Goal: Find specific fact: Find contact information

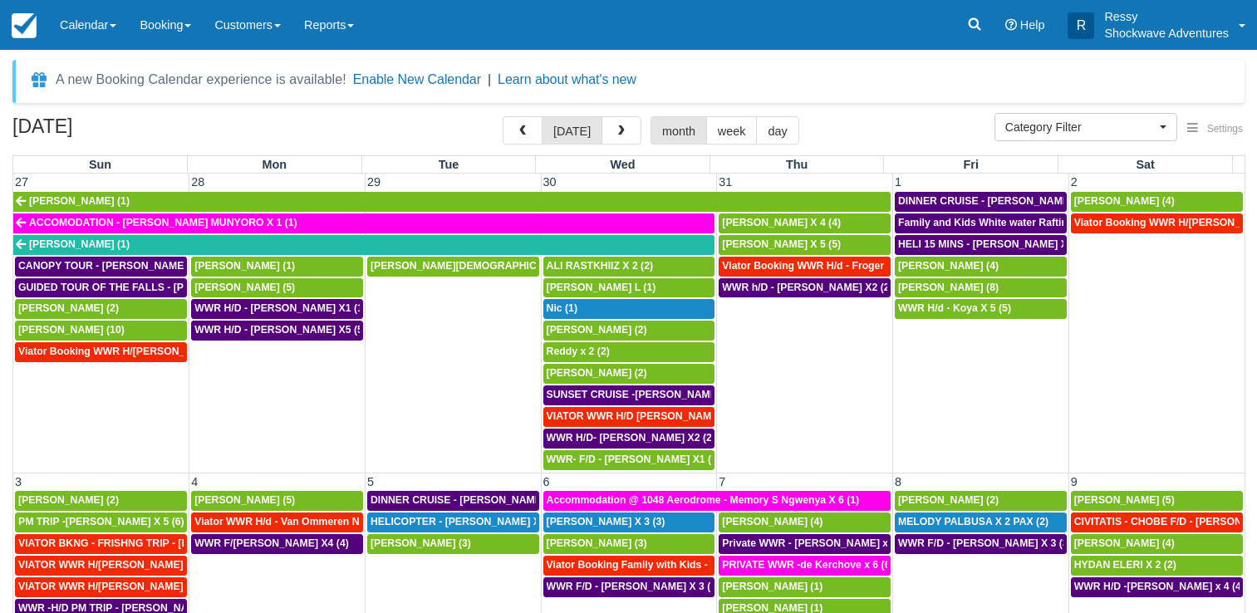
select select
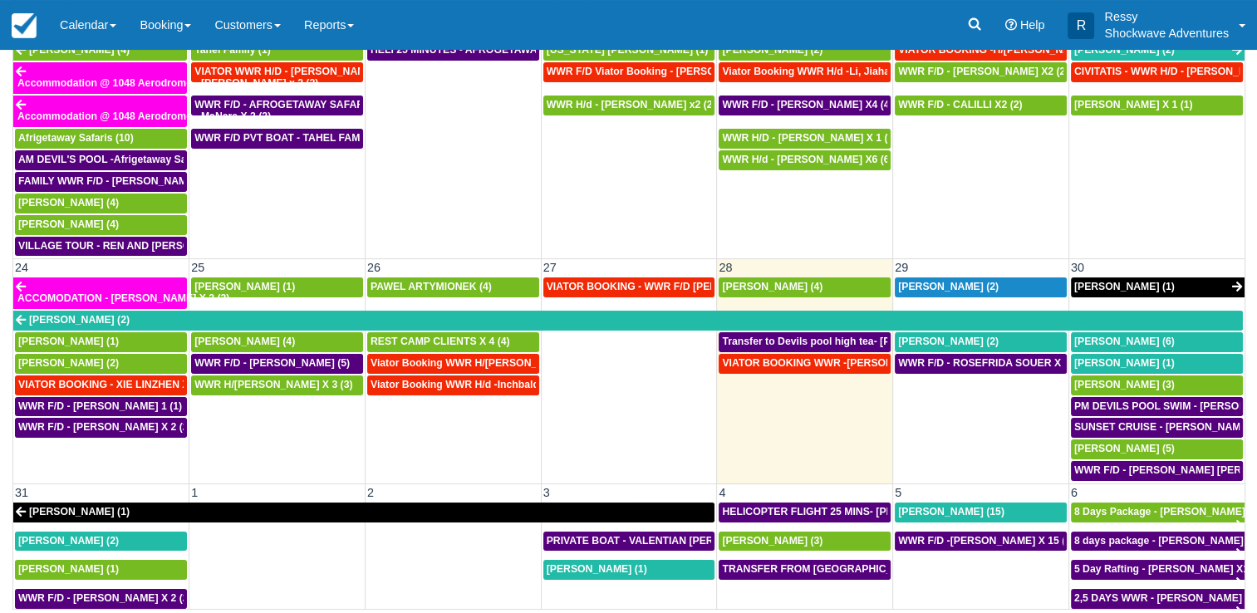
scroll to position [914, 0]
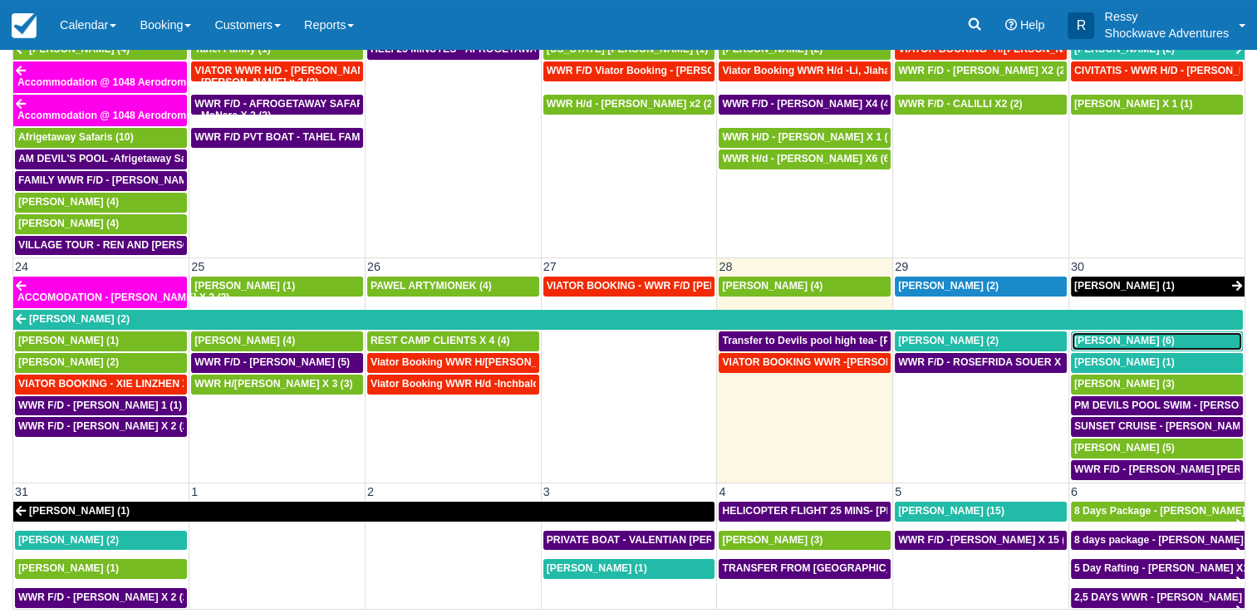
click at [1088, 335] on span "Brad Sheer (6)" at bounding box center [1124, 341] width 101 height 12
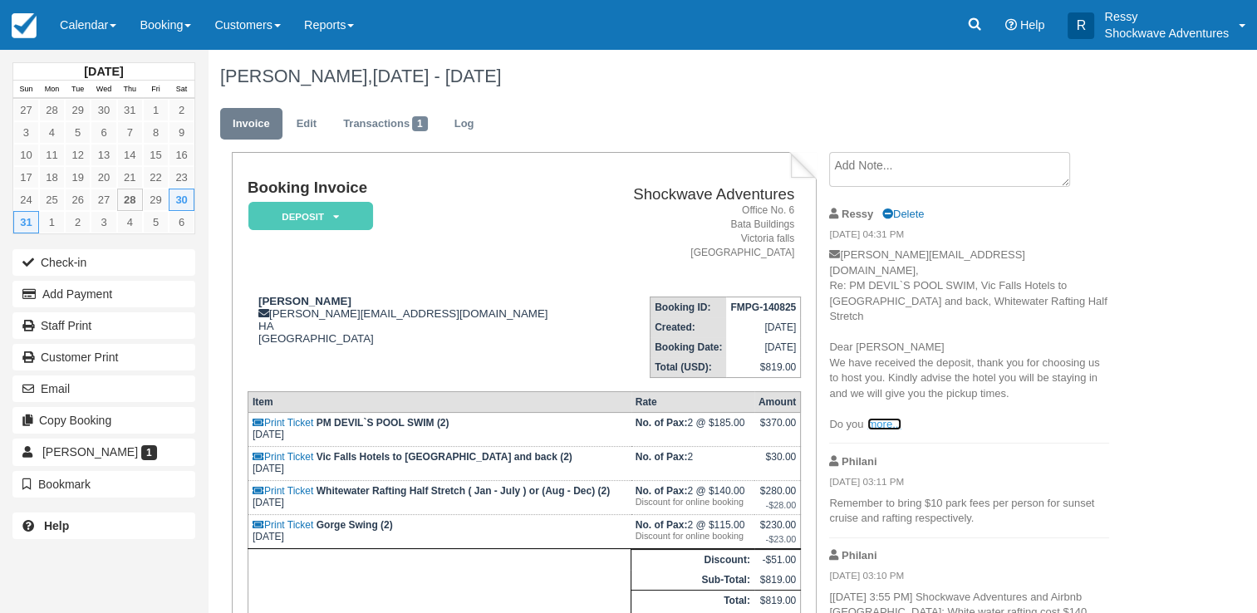
click at [883, 418] on link "more..." at bounding box center [883, 424] width 33 height 12
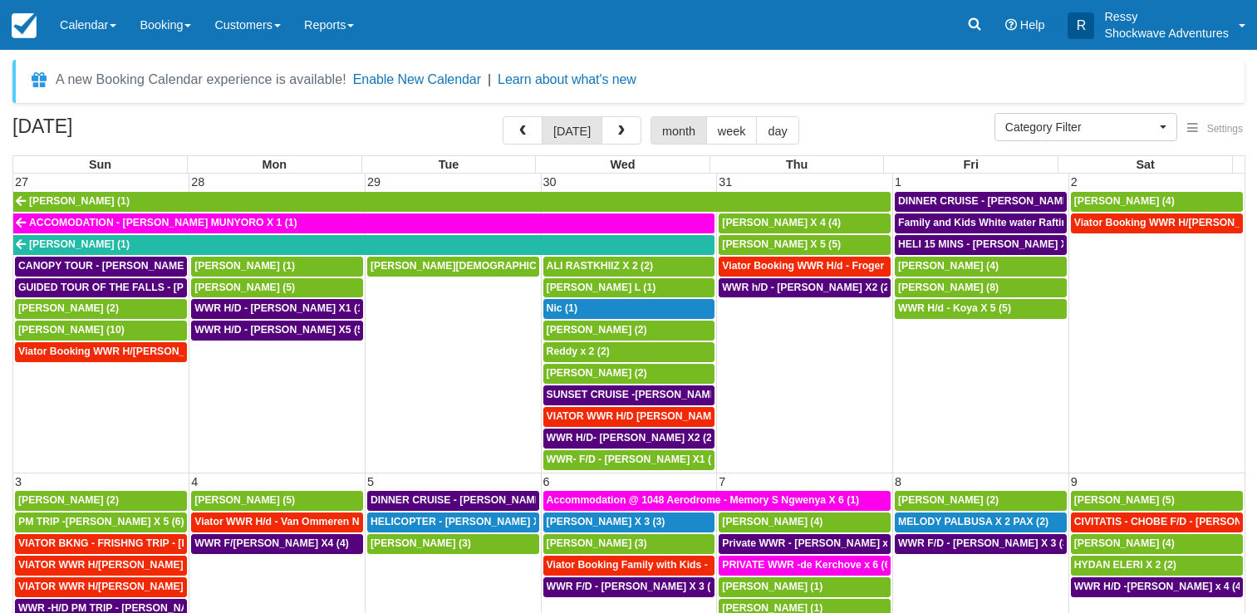
select select
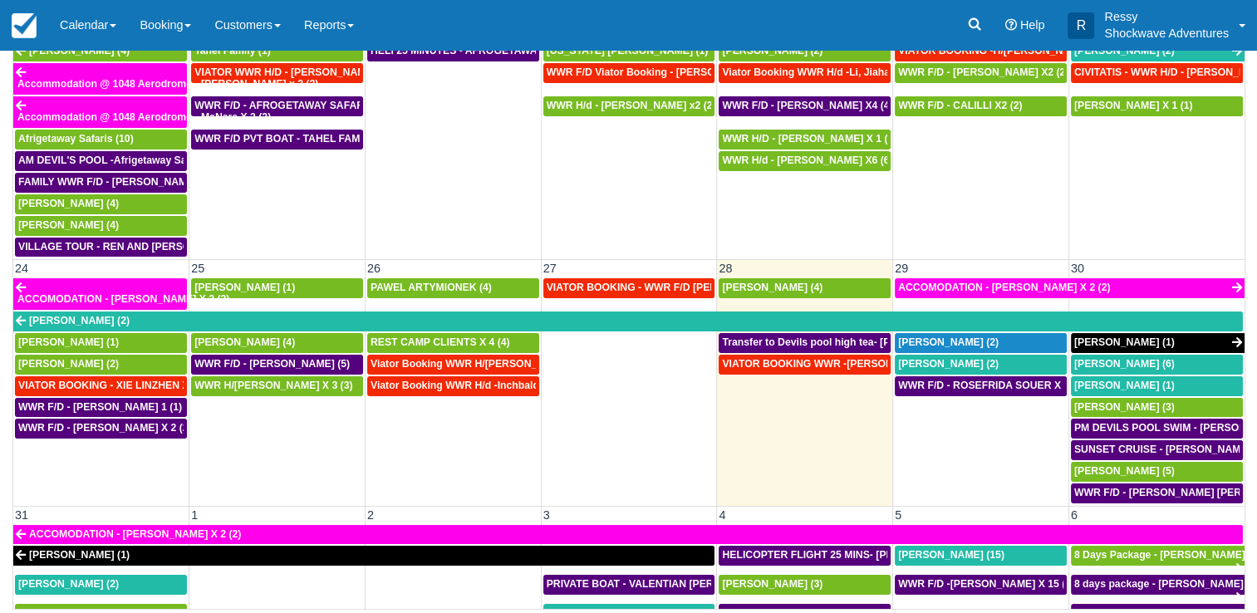
scroll to position [914, 0]
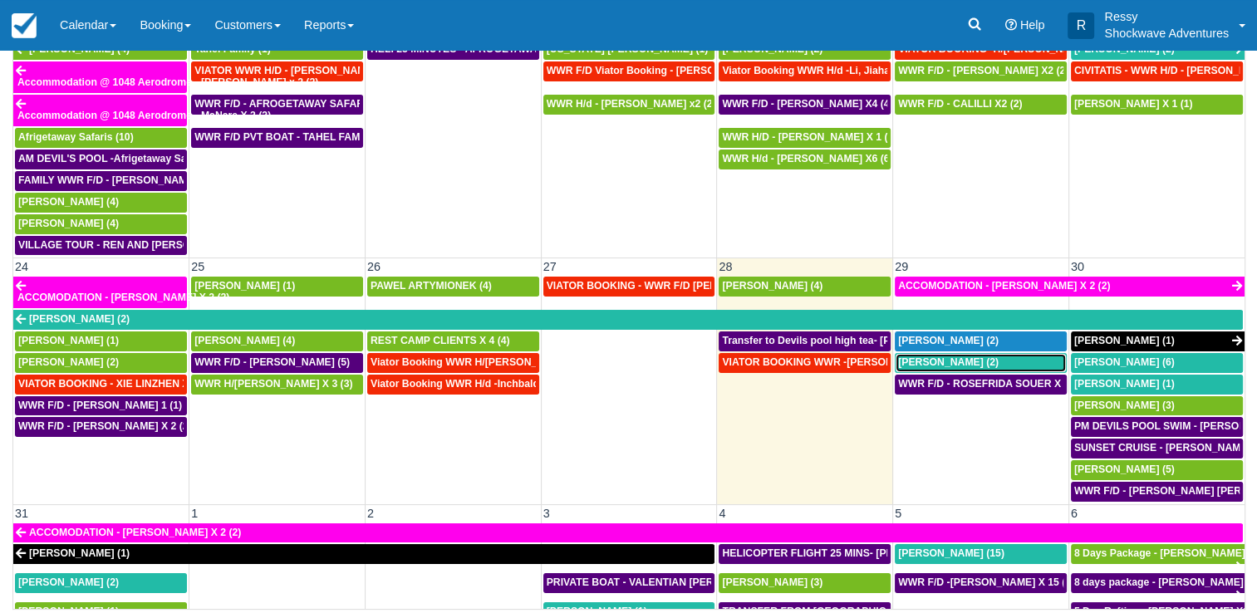
click at [1020, 356] on div "Rosefrida Soeur (2)" at bounding box center [980, 362] width 165 height 13
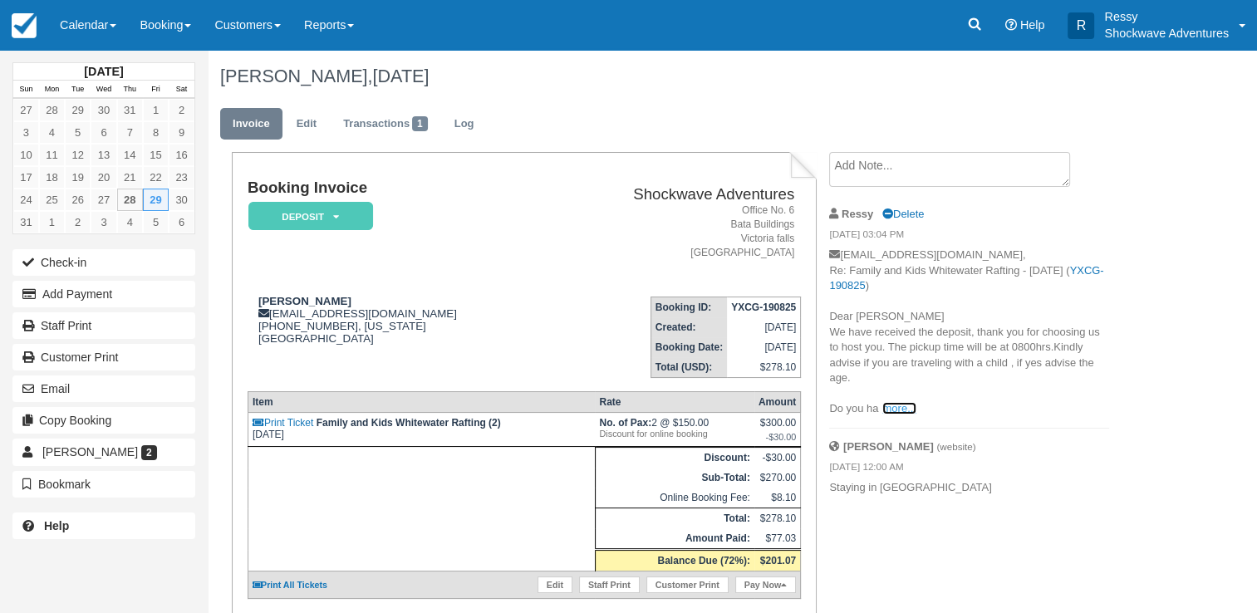
click at [914, 410] on link "more..." at bounding box center [898, 408] width 33 height 12
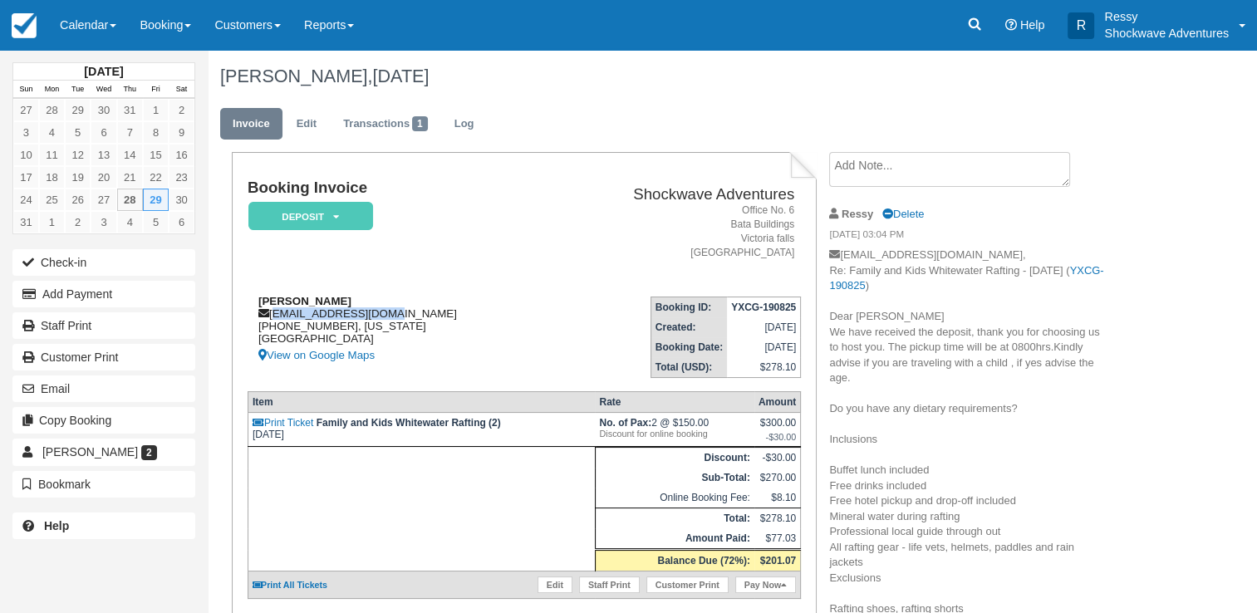
drag, startPoint x: 273, startPoint y: 312, endPoint x: 401, endPoint y: 321, distance: 128.2
click at [400, 321] on div "Rosefrida Soeur rosesoeur@gmail.com 562-841-5018, California United States View…" at bounding box center [399, 330] width 302 height 71
copy div "rosesoeur@gmail.com"
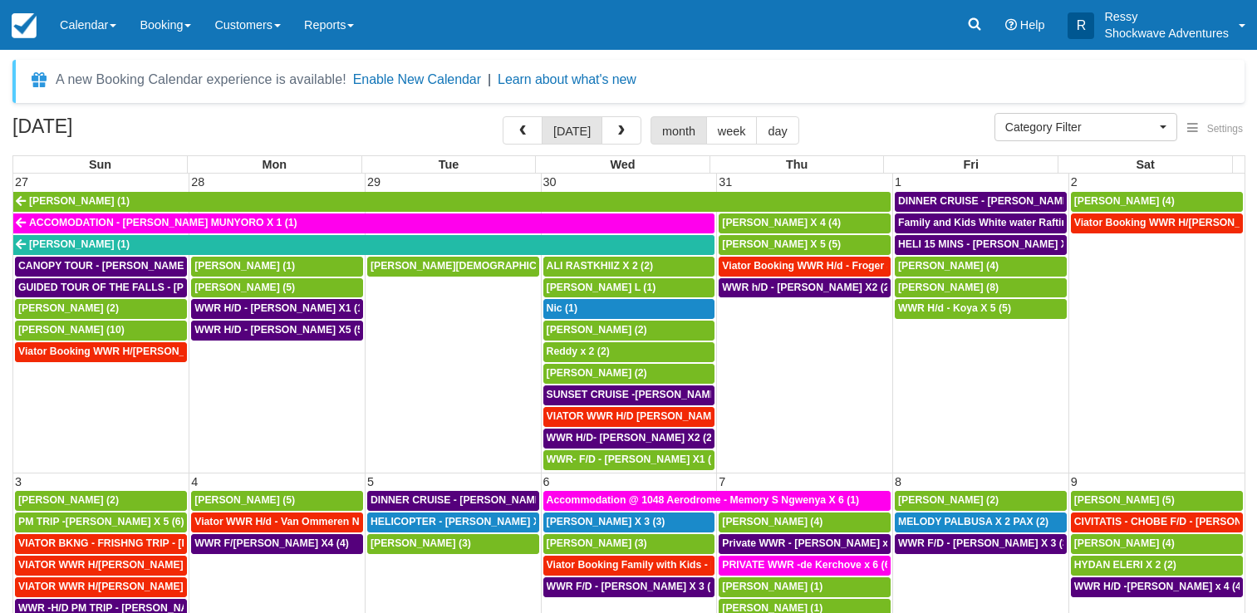
select select
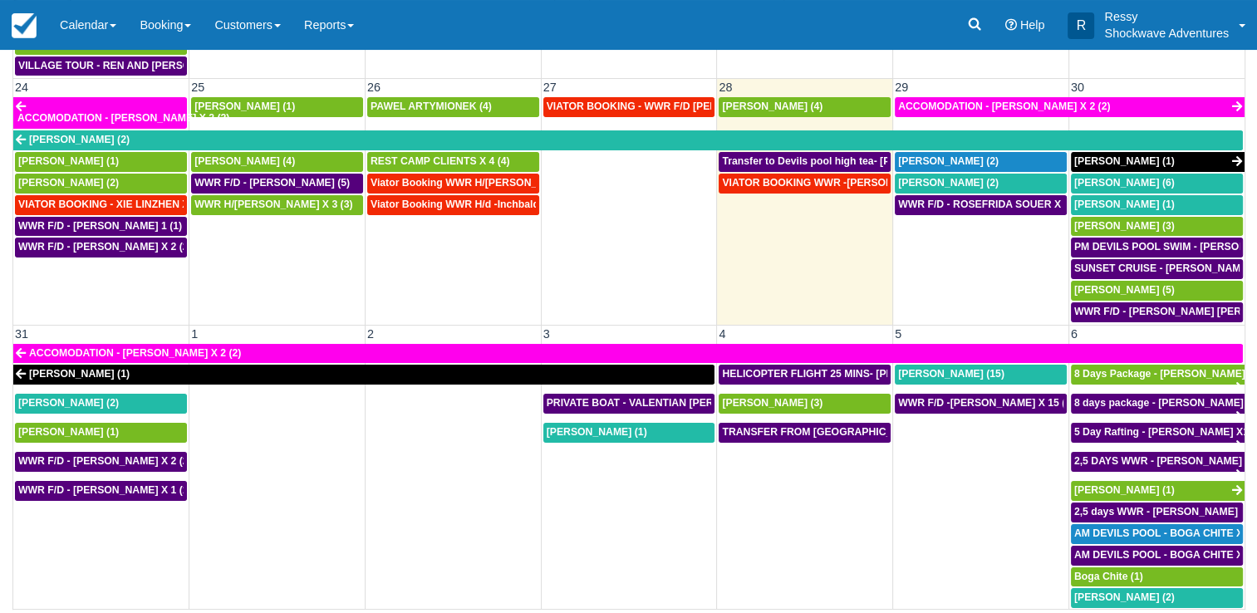
scroll to position [1010, 0]
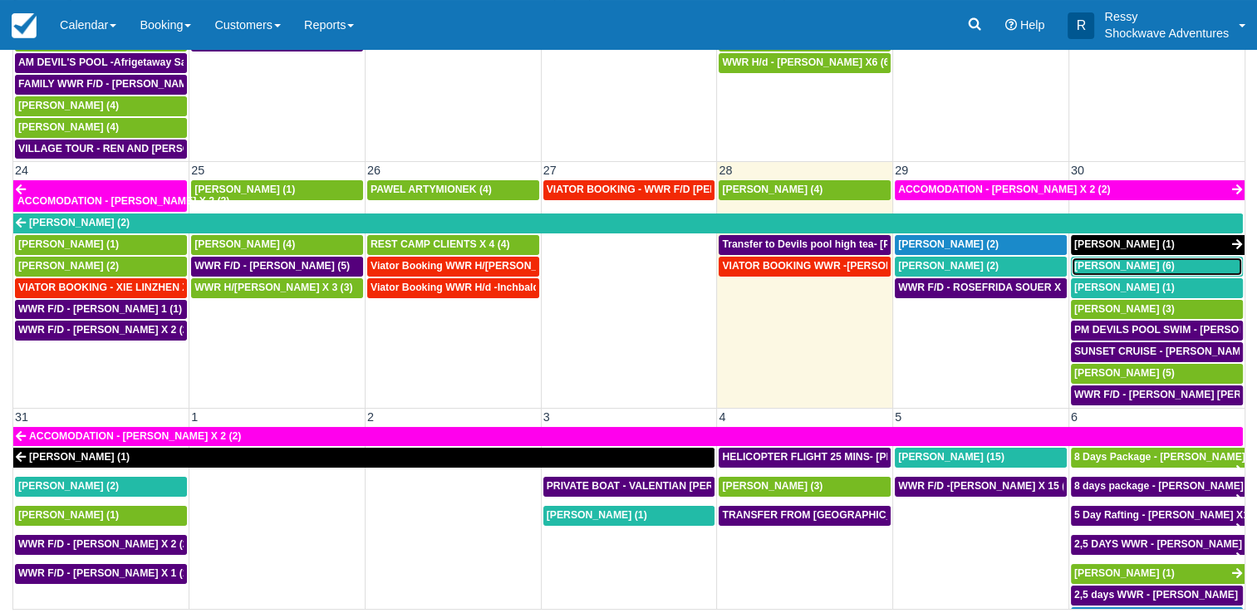
click at [1147, 260] on div "Brad Sheer (6)" at bounding box center [1156, 266] width 165 height 13
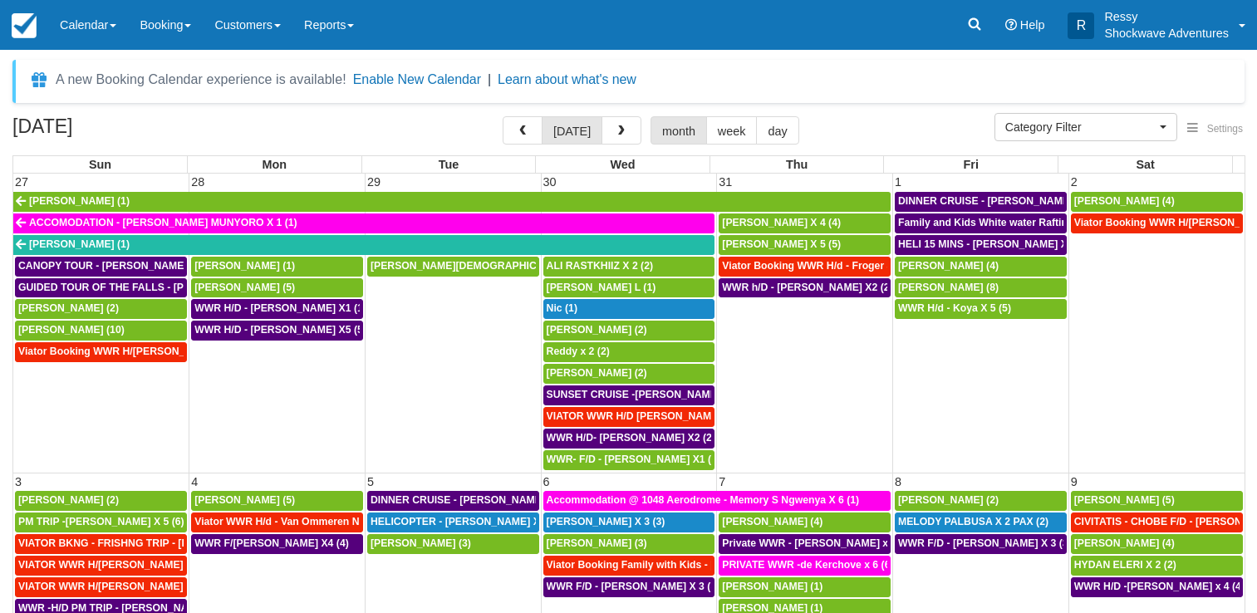
select select
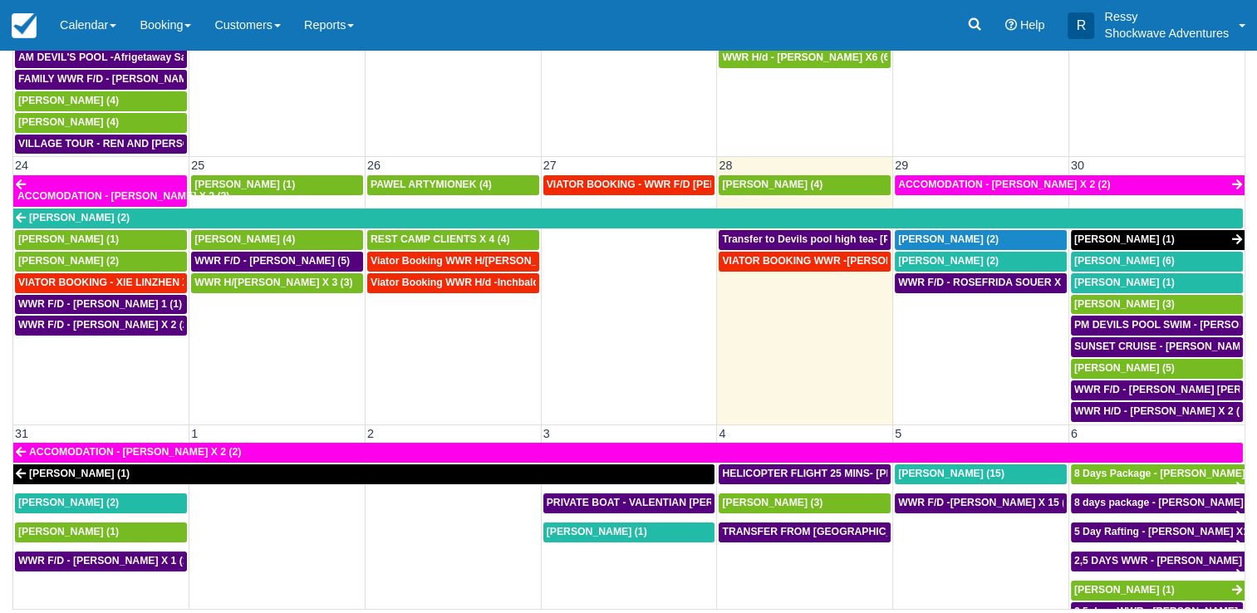
scroll to position [914, 0]
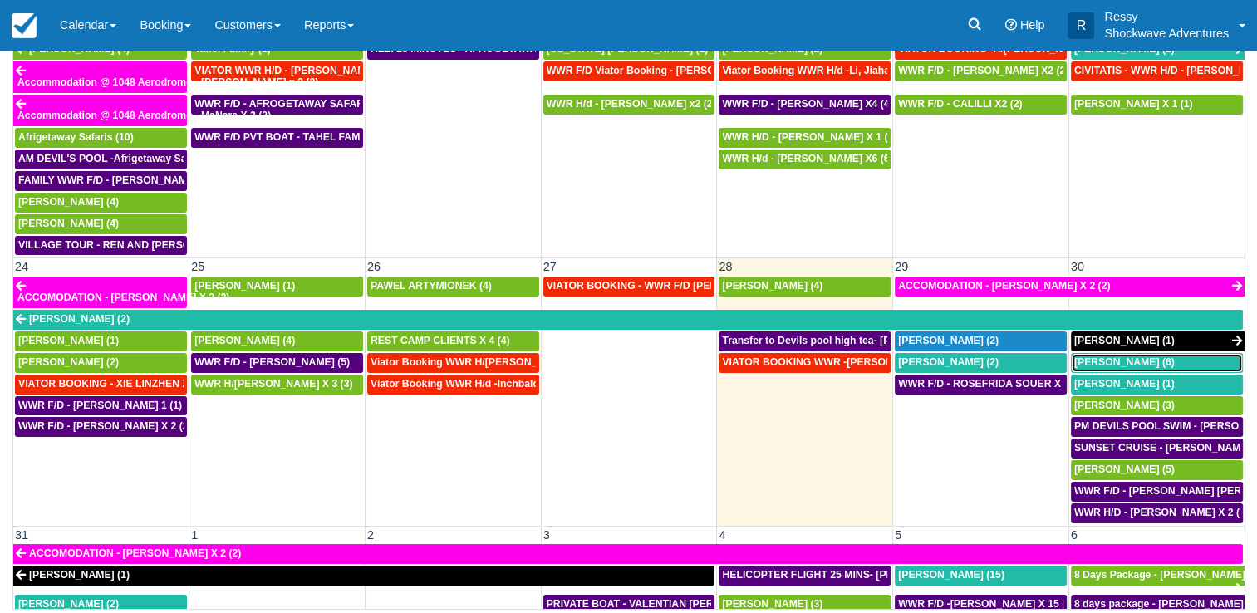
click at [1112, 356] on span "[PERSON_NAME] (6)" at bounding box center [1124, 362] width 101 height 12
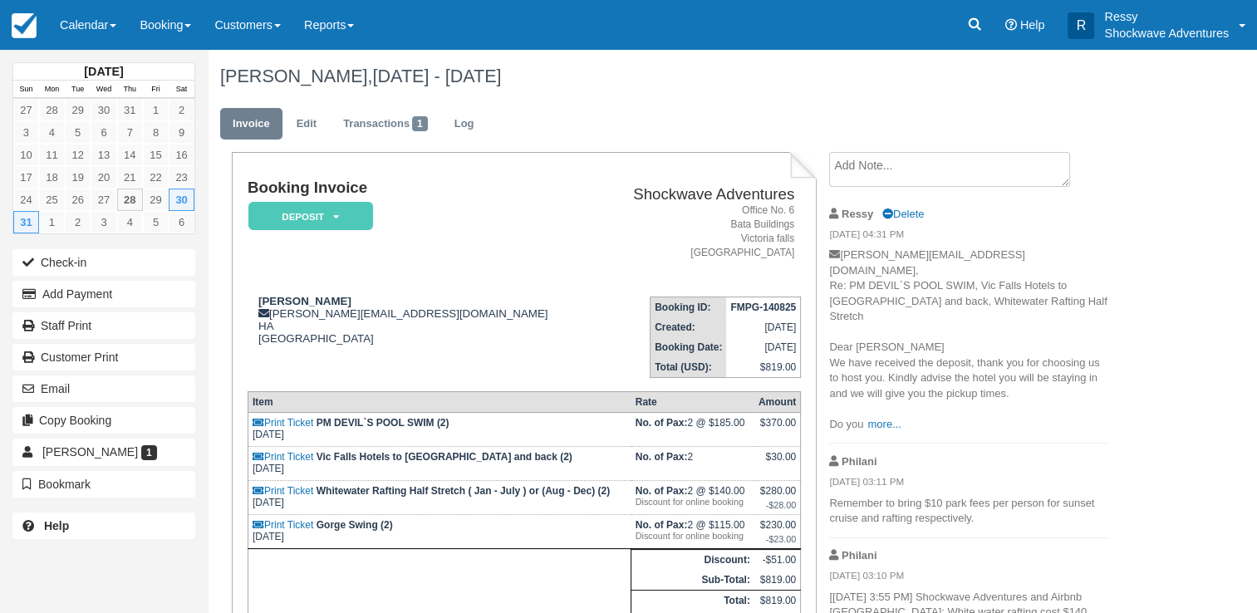
click at [887, 410] on li "Ressy Delete 08/15/25 04:31 PM brad.sheer@gmail.com, Re: PM DEVIL`S POOL SWIM, …" at bounding box center [969, 320] width 280 height 248
click at [884, 418] on link "more..." at bounding box center [883, 424] width 33 height 12
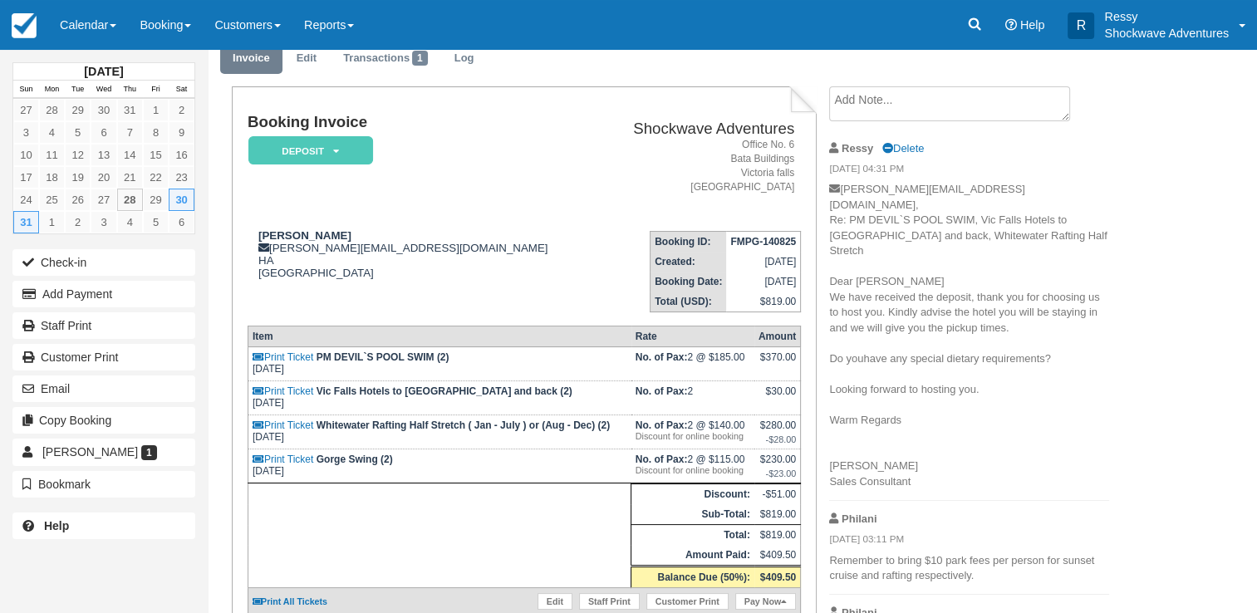
scroll to position [194, 0]
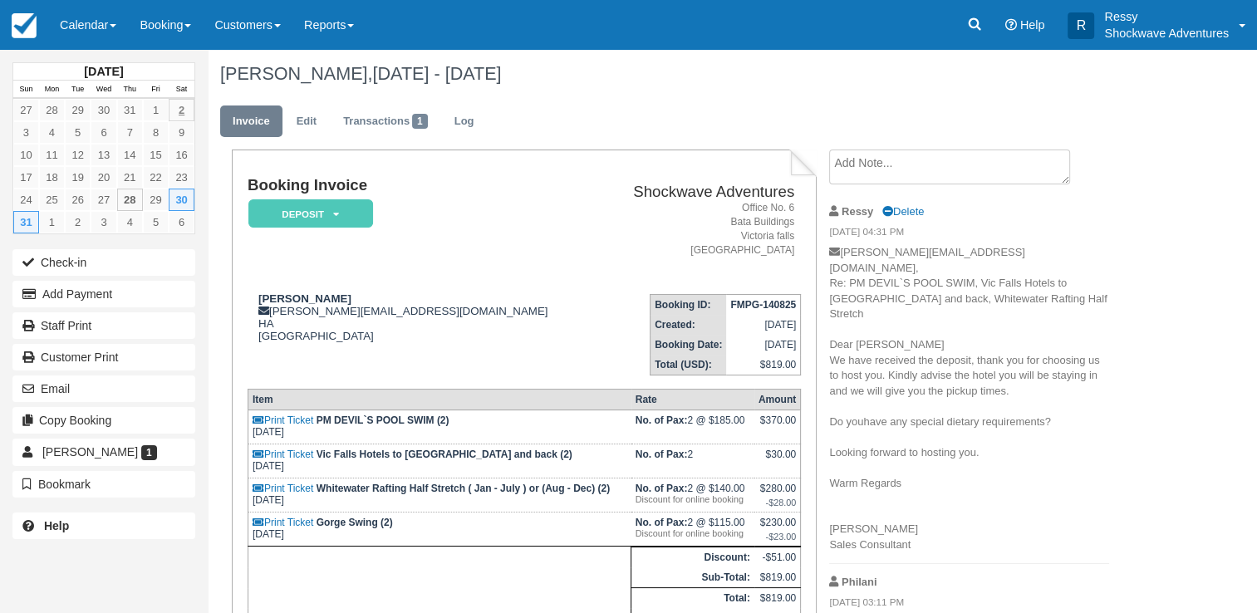
scroll to position [0, 0]
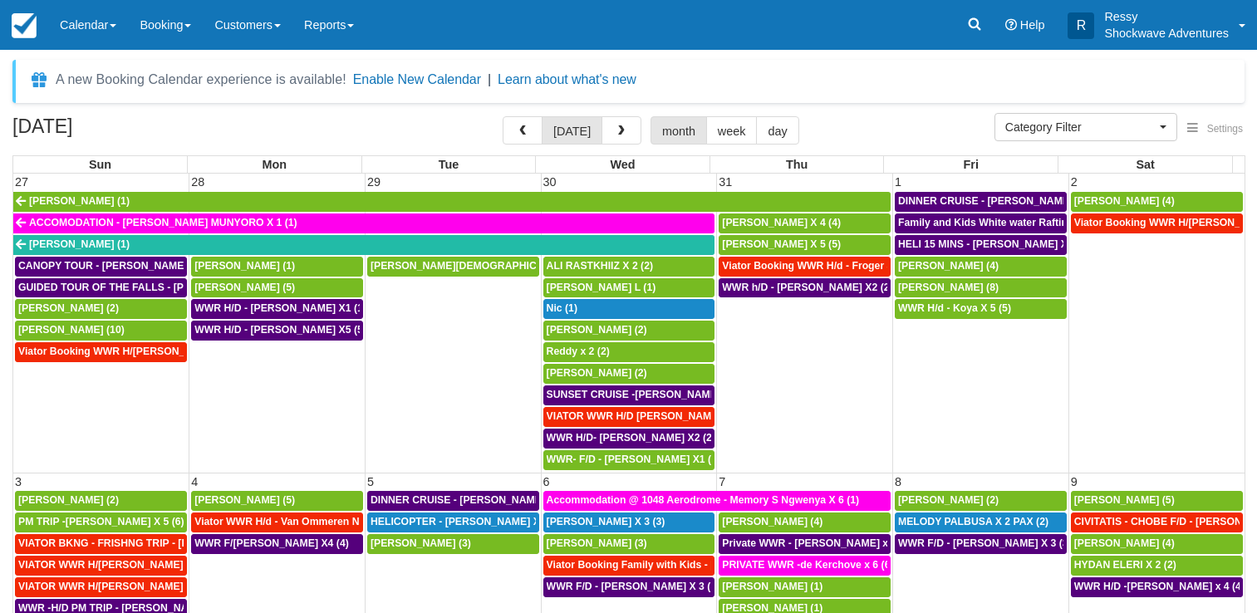
select select
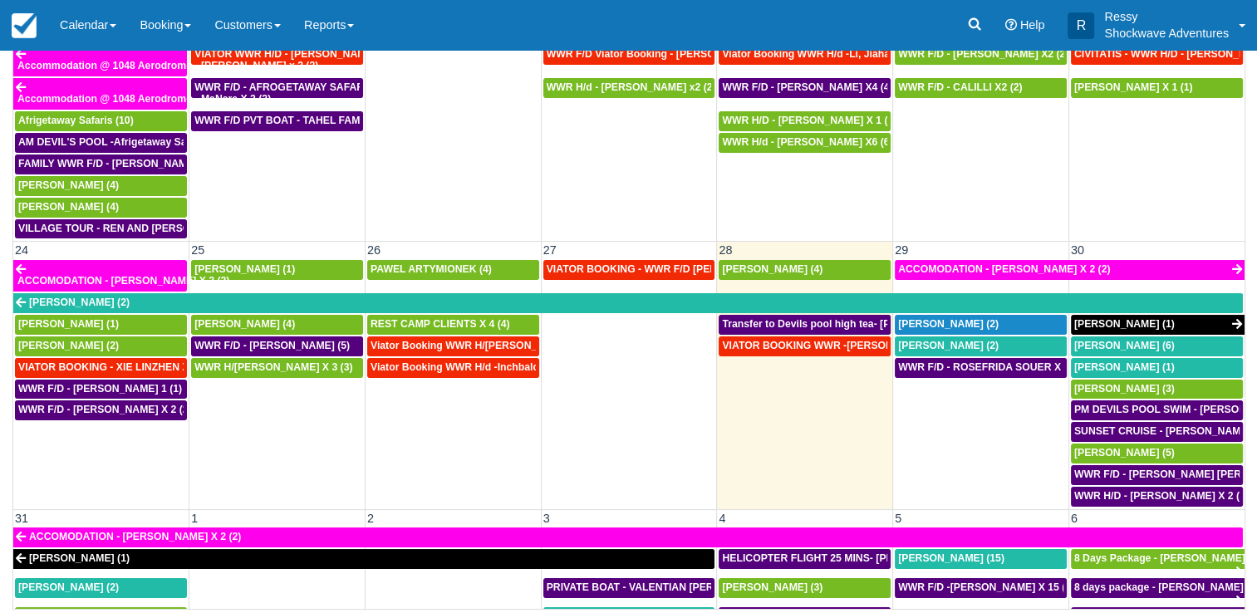
scroll to position [865, 0]
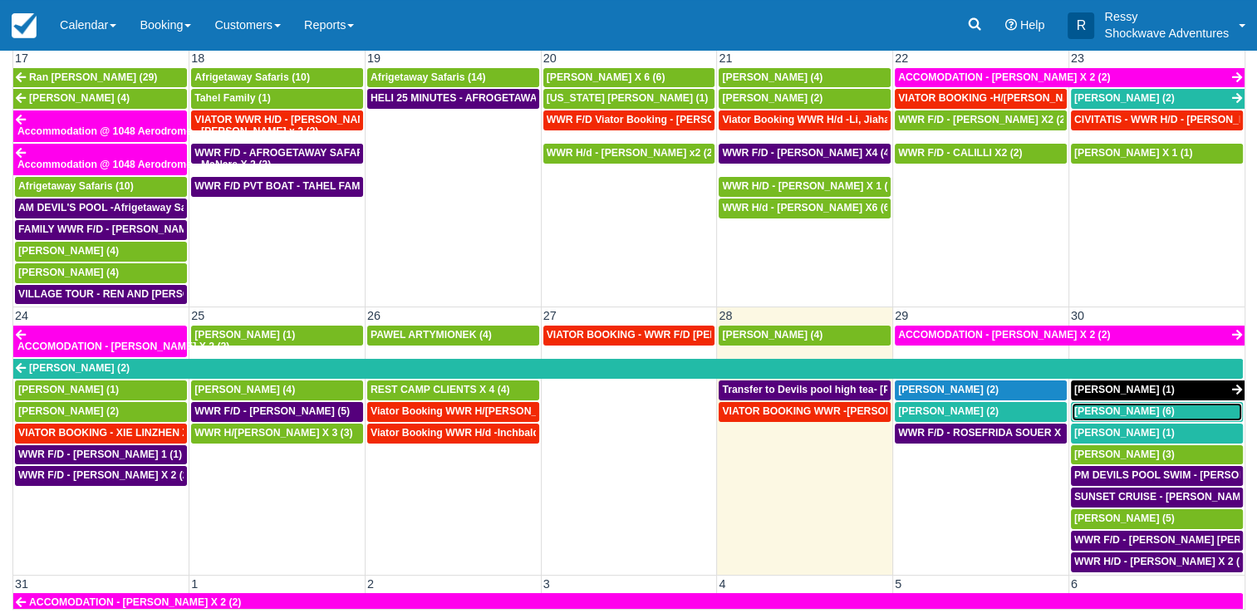
click at [1087, 405] on span "[PERSON_NAME] (6)" at bounding box center [1124, 411] width 101 height 12
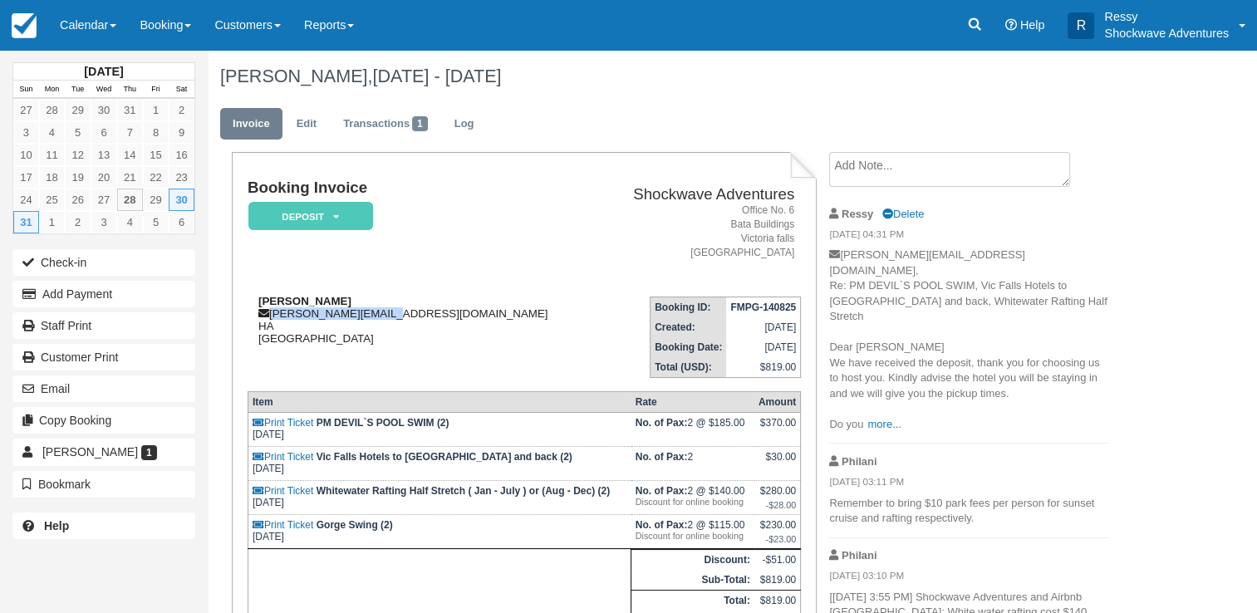
drag, startPoint x: 268, startPoint y: 311, endPoint x: 380, endPoint y: 311, distance: 111.3
click at [380, 311] on div "Brad Sheer brad.sheer@gmail.com HA Zimbabwe" at bounding box center [423, 320] width 350 height 50
copy div "brad.sheer@gmail.co"
click at [395, 289] on td "Brad Sheer brad.sheer@gmail.com HA Zimbabwe" at bounding box center [423, 330] width 350 height 95
drag, startPoint x: 272, startPoint y: 311, endPoint x: 421, endPoint y: 320, distance: 149.8
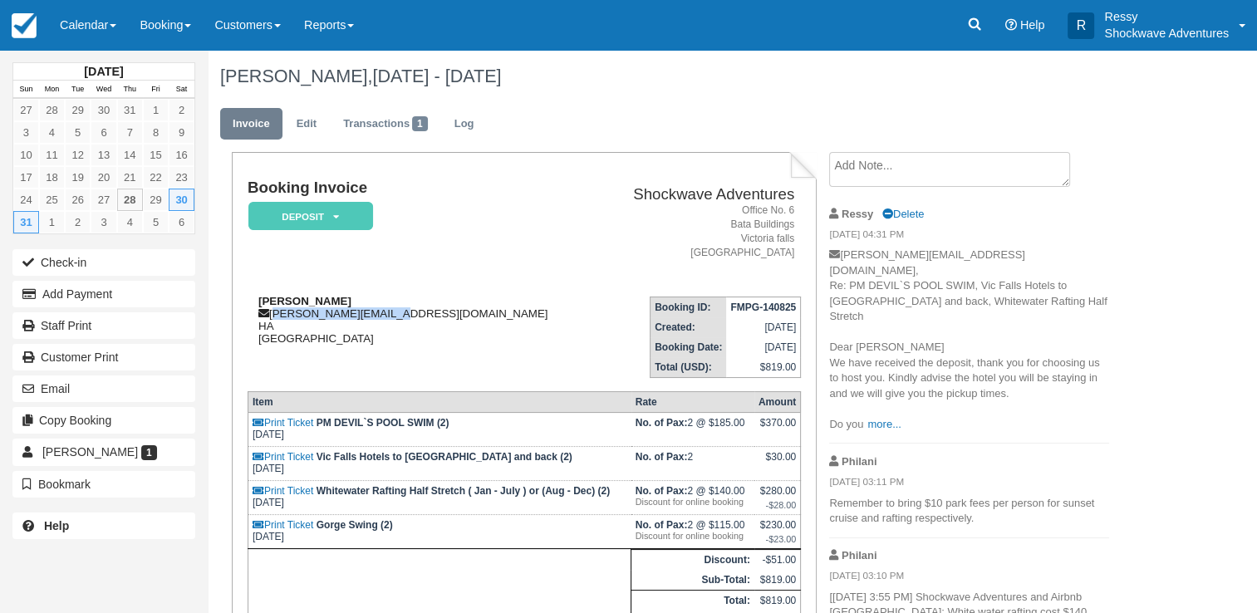
click at [420, 321] on div "Brad Sheer brad.sheer@gmail.com HA Zimbabwe" at bounding box center [423, 320] width 350 height 50
copy div "[PERSON_NAME][EMAIL_ADDRESS][DOMAIN_NAME]"
click at [430, 340] on div "Brad Sheer brad.sheer@gmail.com HA Zimbabwe" at bounding box center [423, 320] width 350 height 50
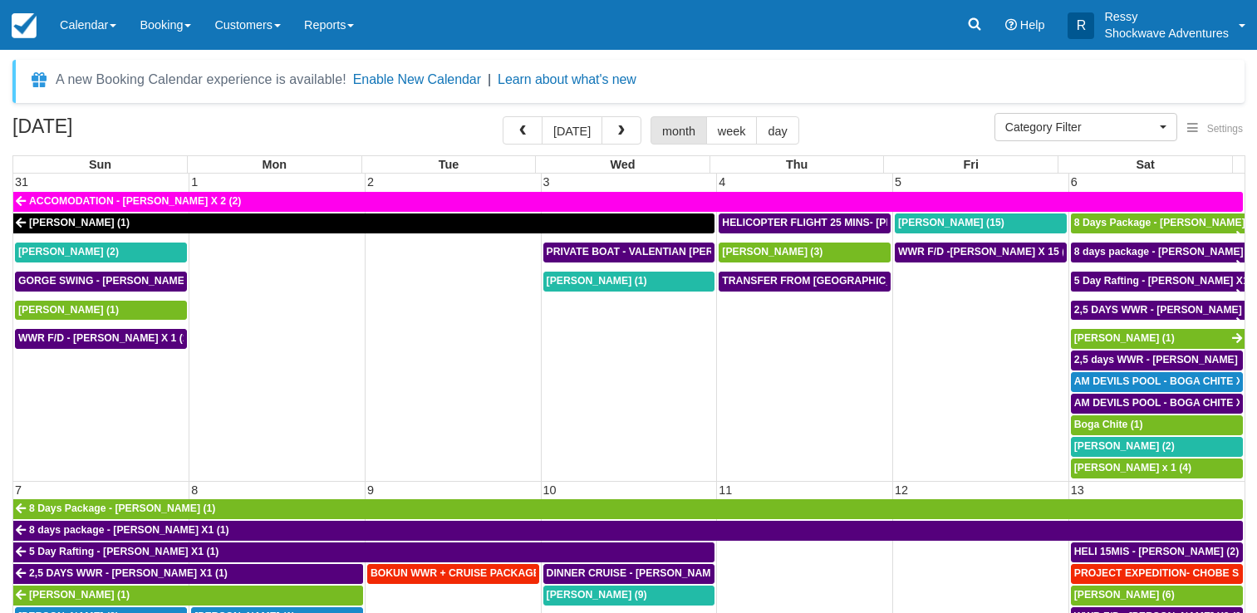
select select
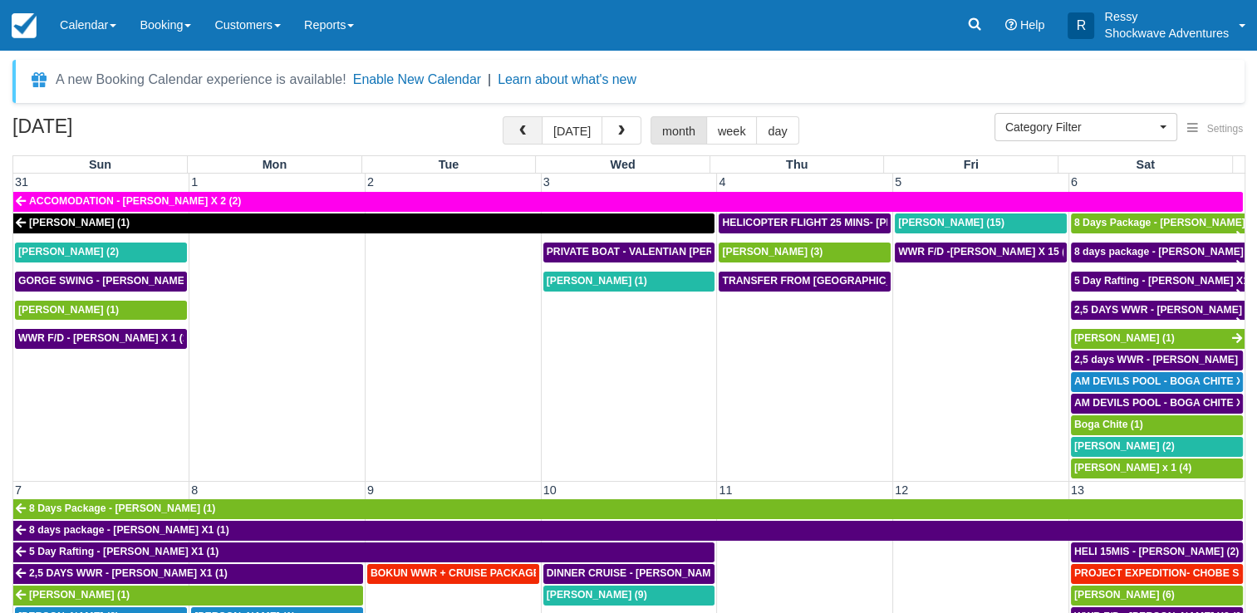
click at [525, 116] on button "button" at bounding box center [523, 130] width 40 height 28
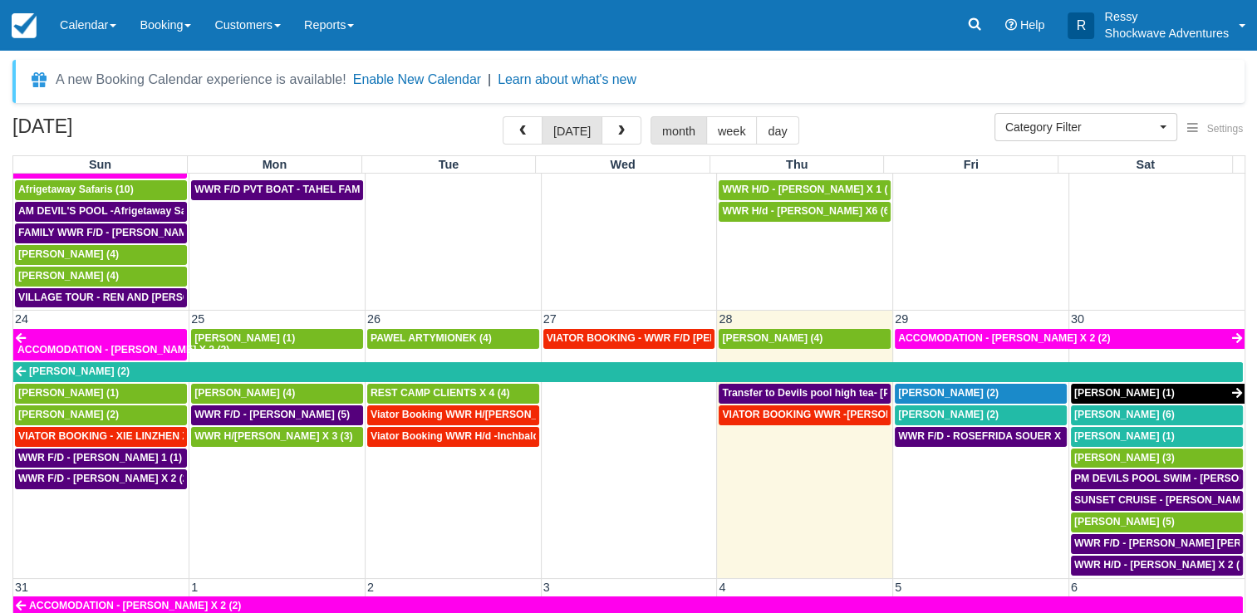
scroll to position [1114, 0]
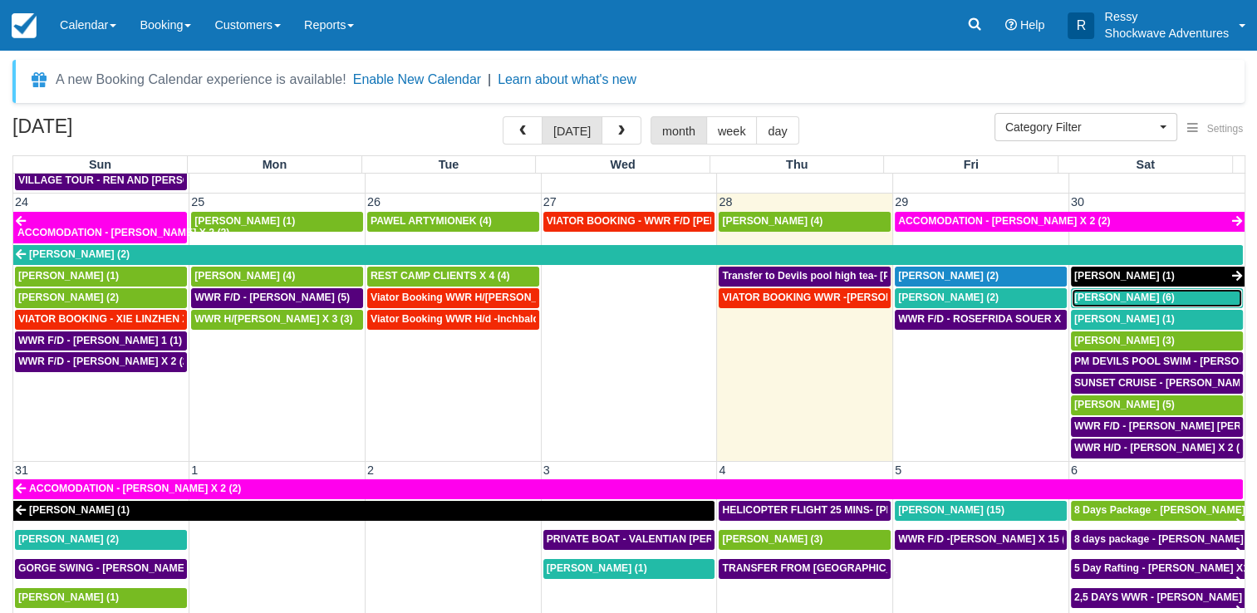
click at [1149, 292] on div "[PERSON_NAME] (6)" at bounding box center [1156, 298] width 165 height 13
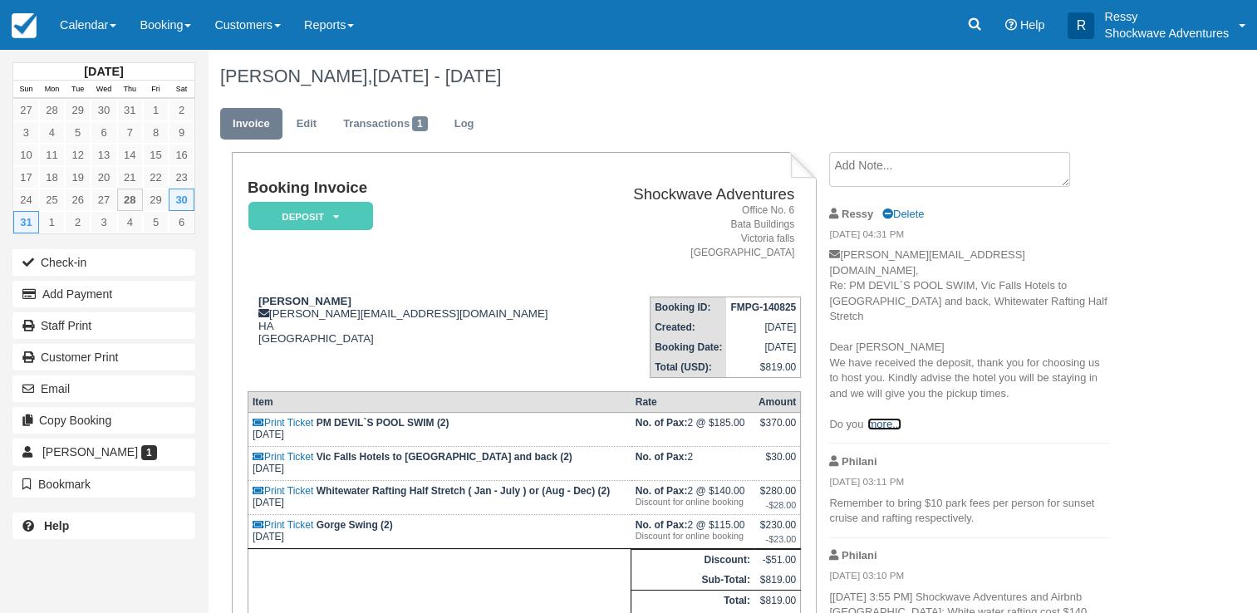
click at [885, 418] on link "more..." at bounding box center [883, 424] width 33 height 12
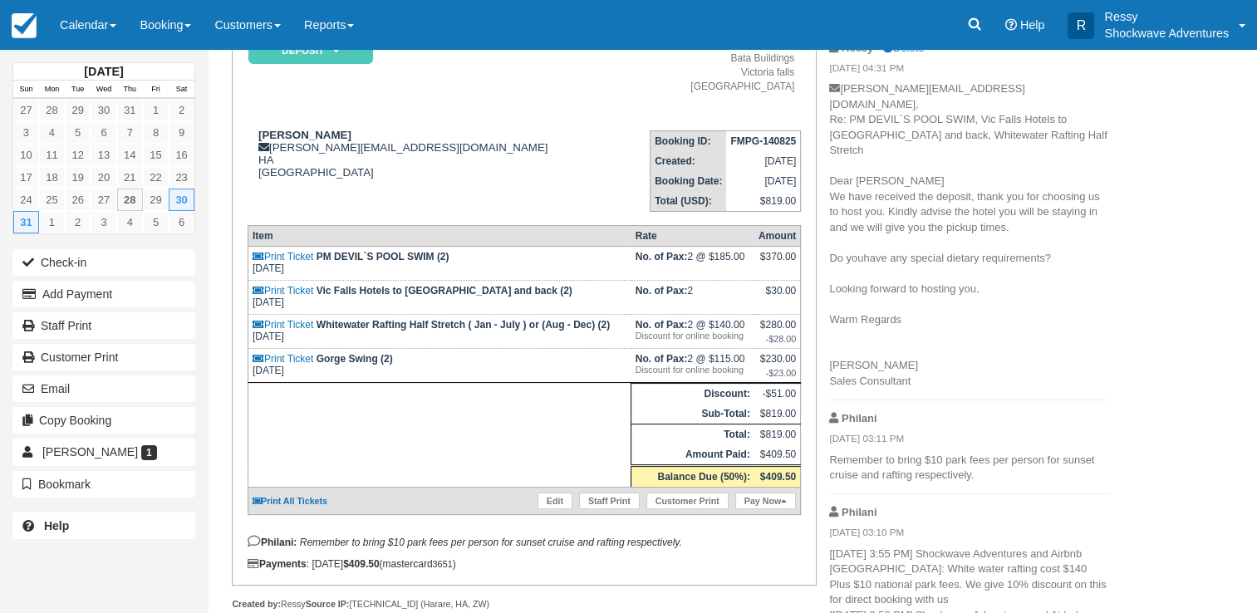
scroll to position [194, 0]
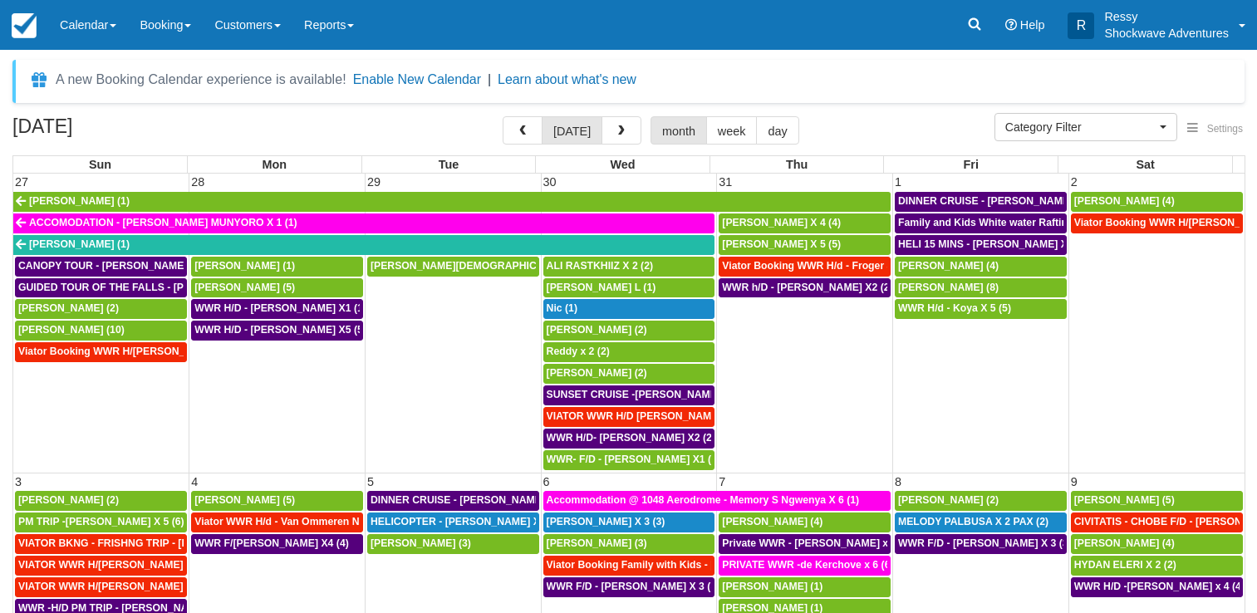
select select
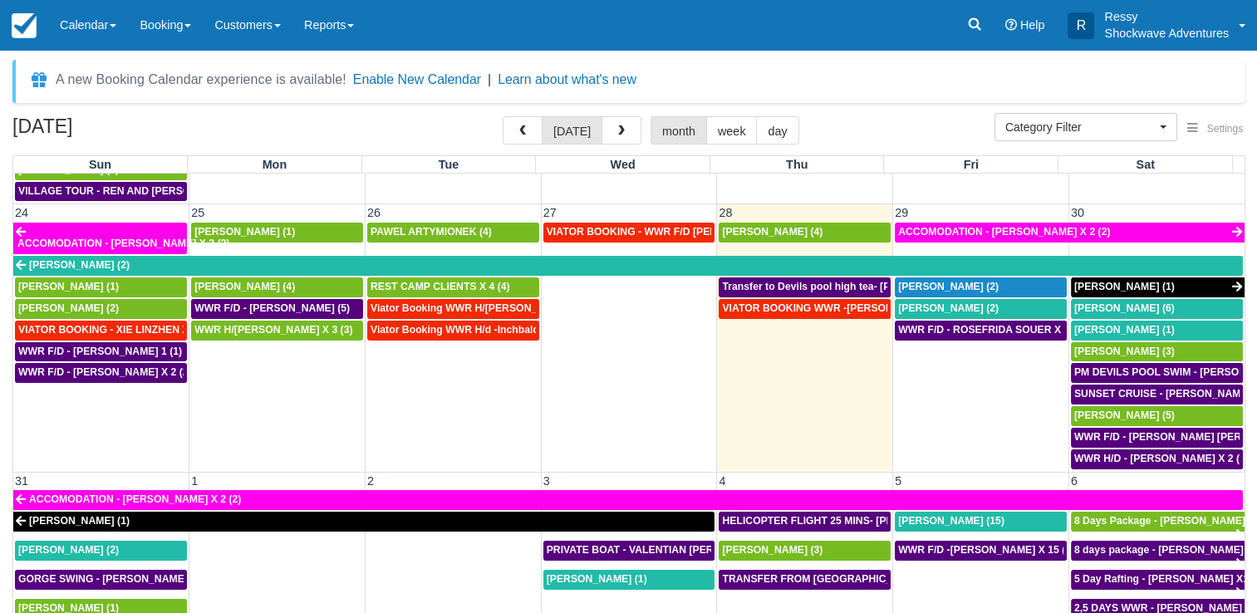
scroll to position [1114, 0]
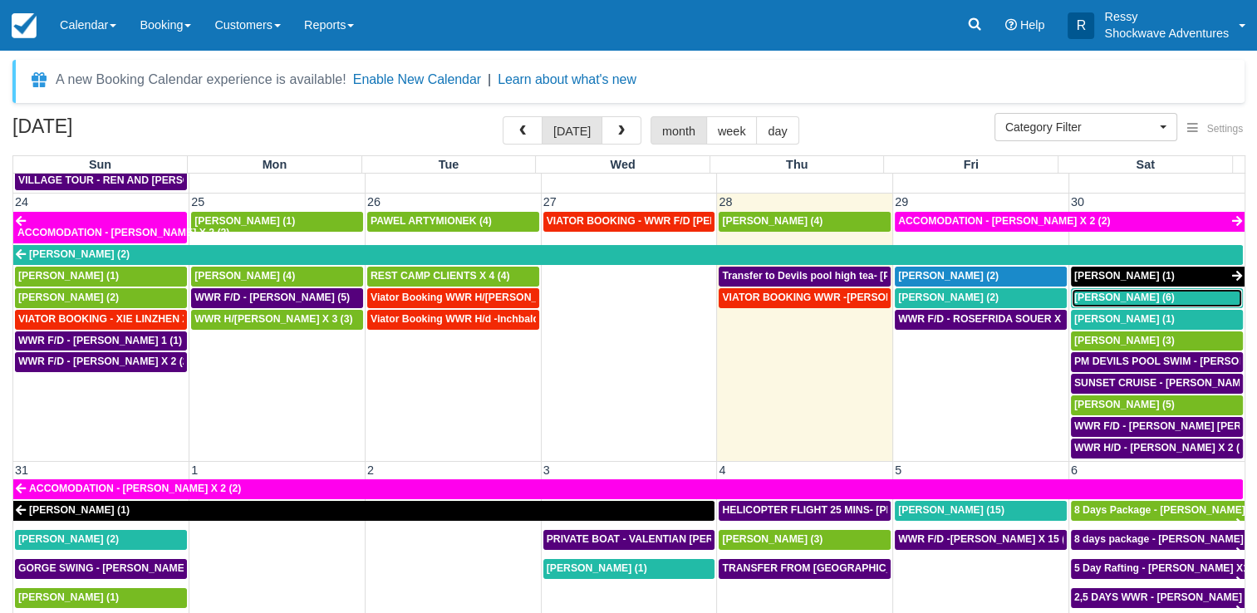
click at [1093, 292] on span "[PERSON_NAME] (6)" at bounding box center [1124, 298] width 101 height 12
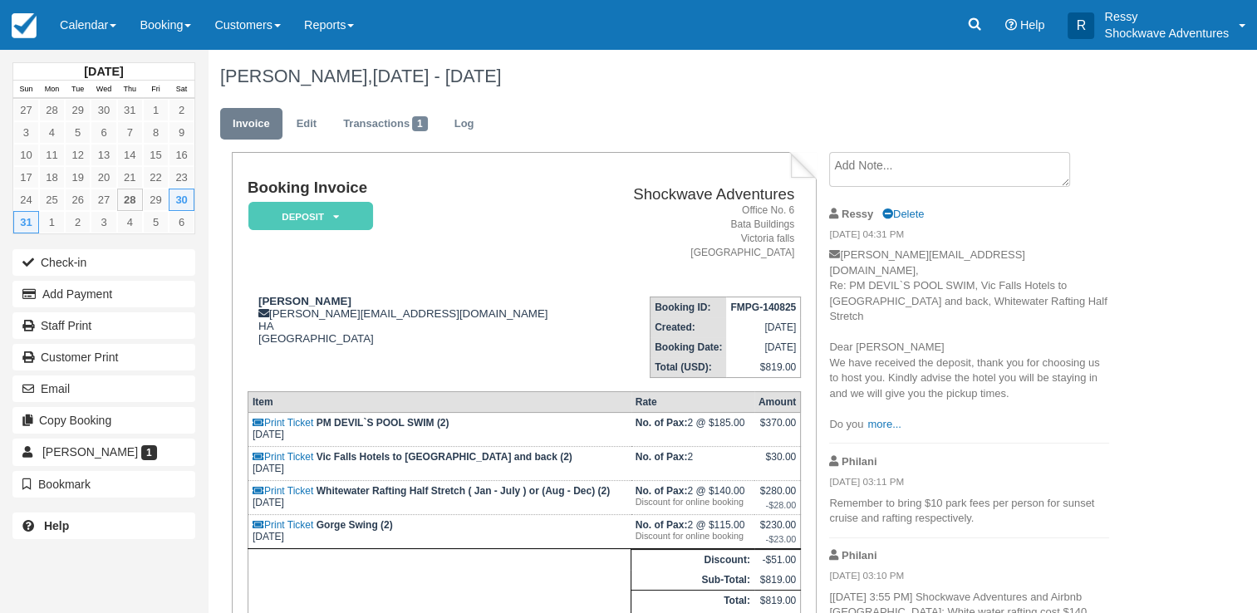
click at [887, 400] on p "[PERSON_NAME][EMAIL_ADDRESS][DOMAIN_NAME], Re: PM DEVIL`S POOL SWIM, Vic Falls …" at bounding box center [969, 340] width 280 height 184
click at [887, 418] on link "more..." at bounding box center [883, 424] width 33 height 12
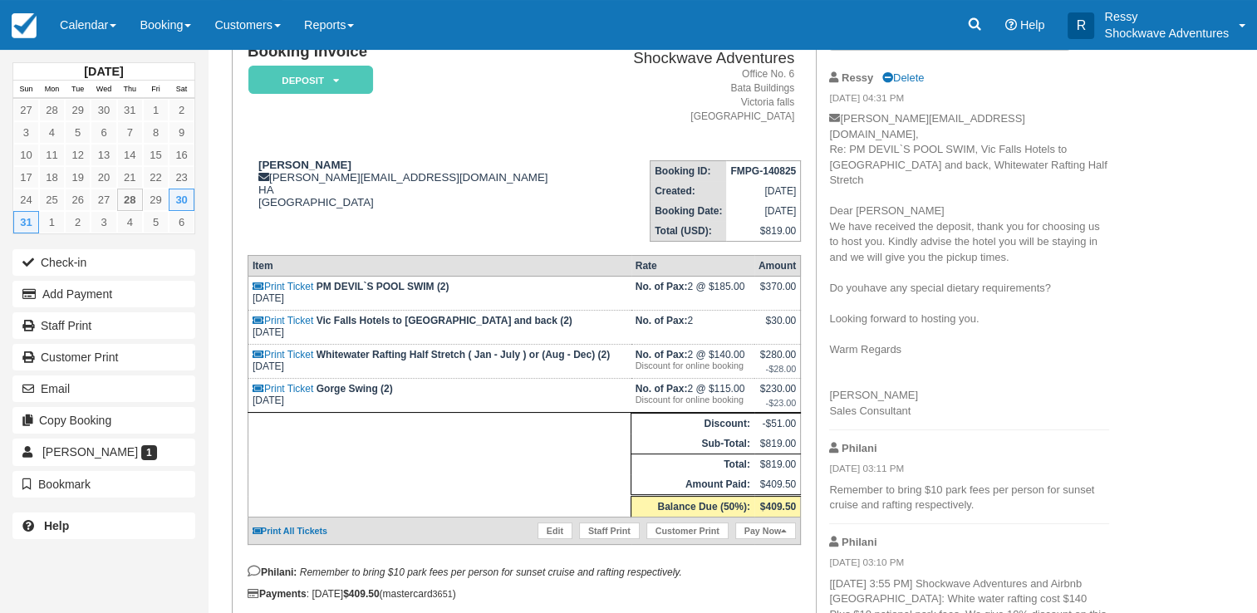
scroll to position [194, 0]
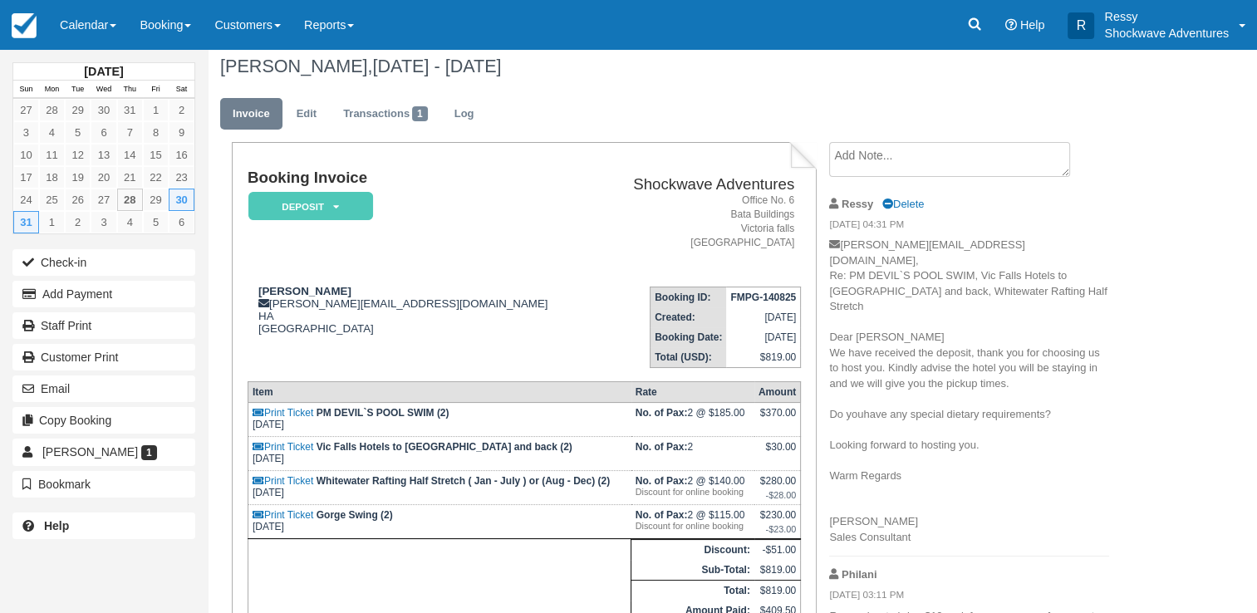
scroll to position [0, 0]
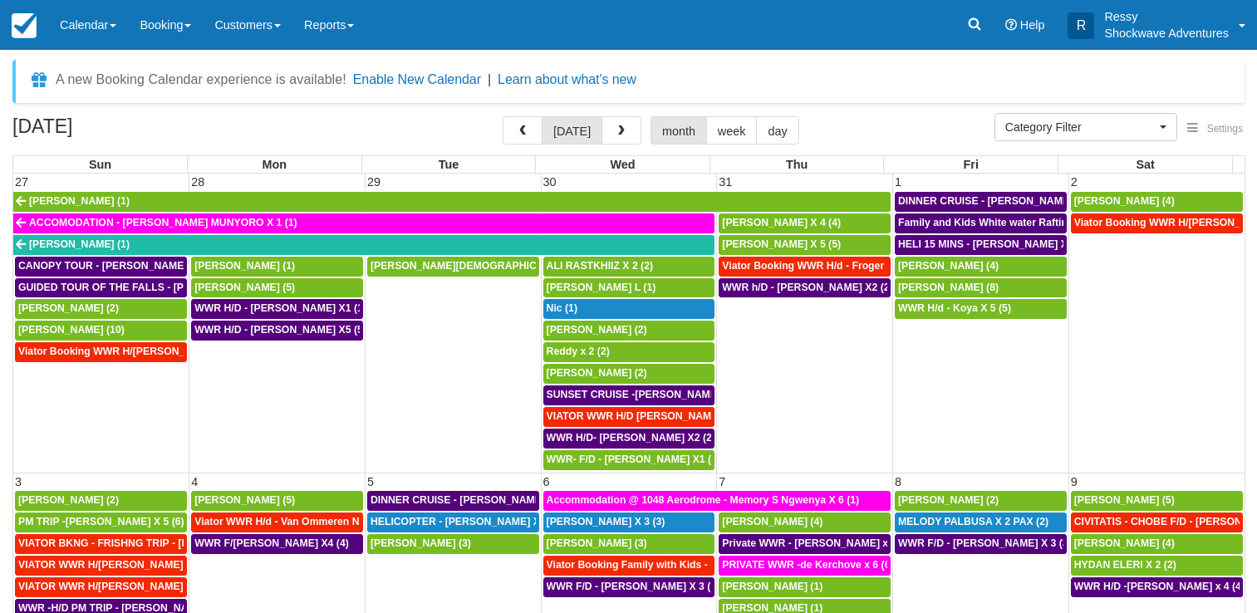
select select
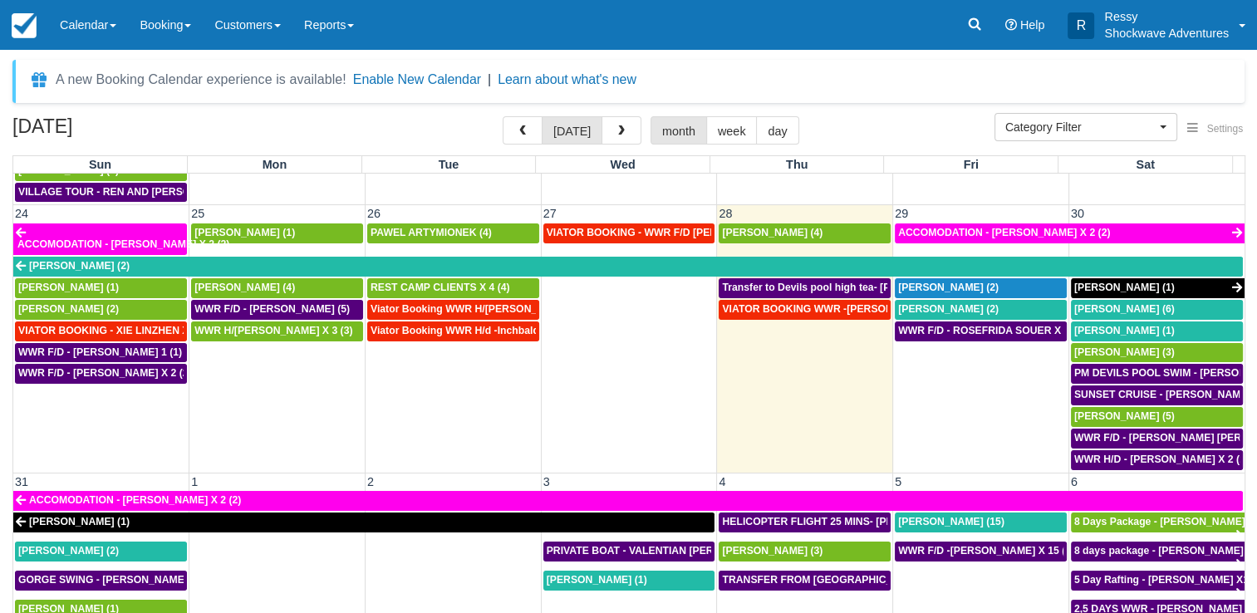
scroll to position [1114, 0]
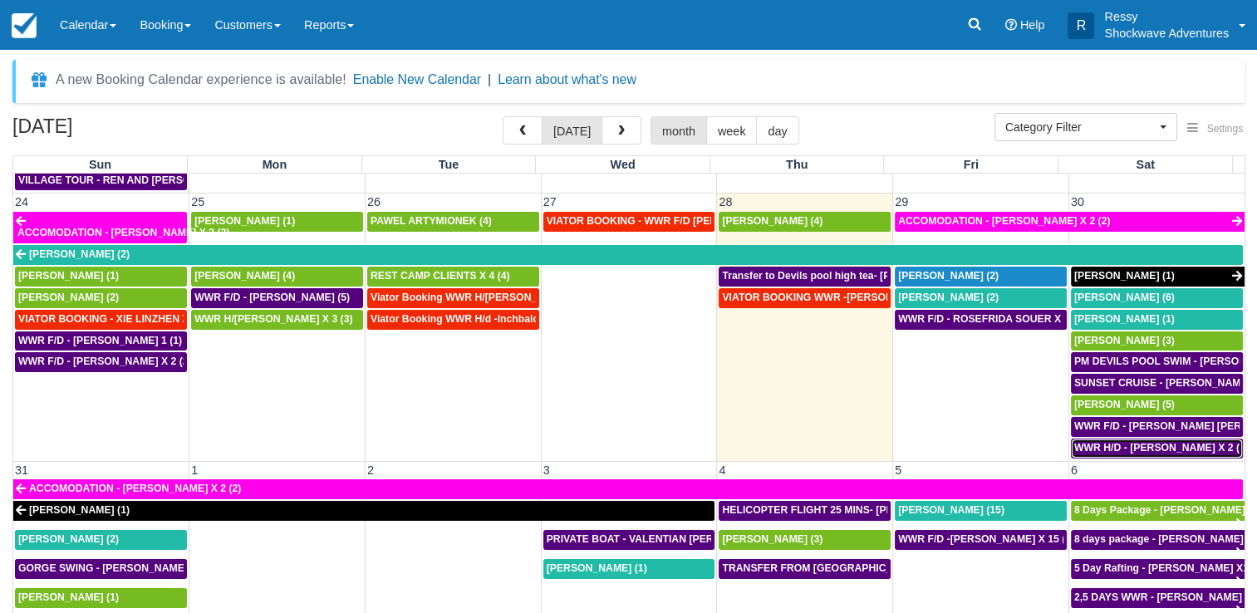
click at [1082, 442] on span "WWR H/D - [PERSON_NAME] X 2 (2)" at bounding box center [1161, 448] width 174 height 12
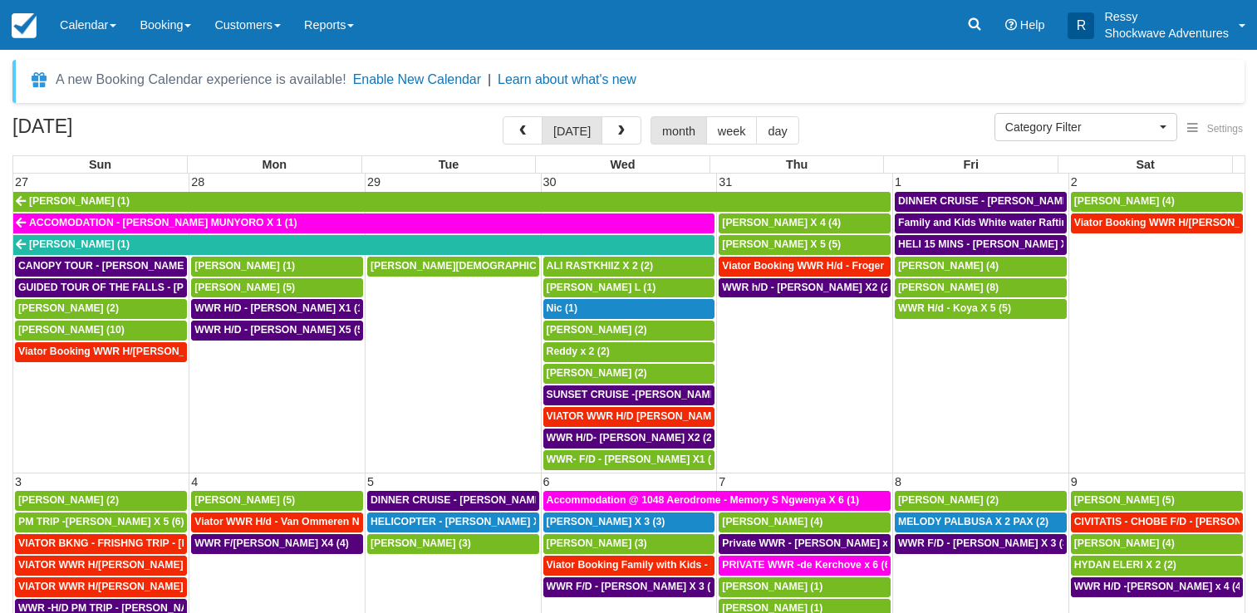
select select
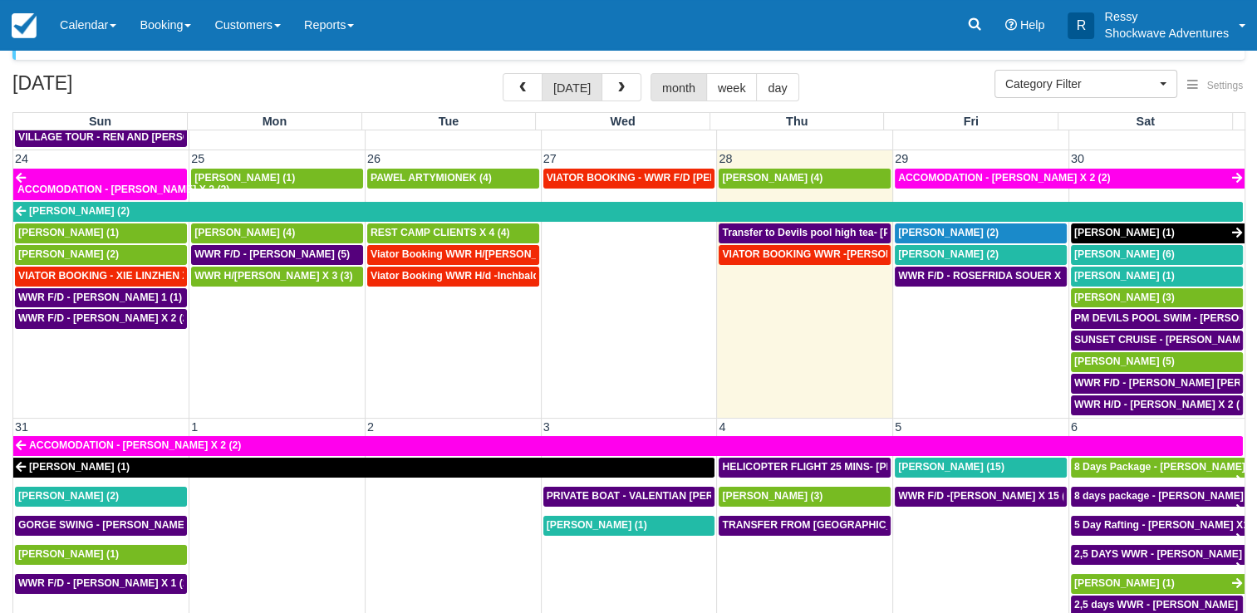
scroll to position [83, 0]
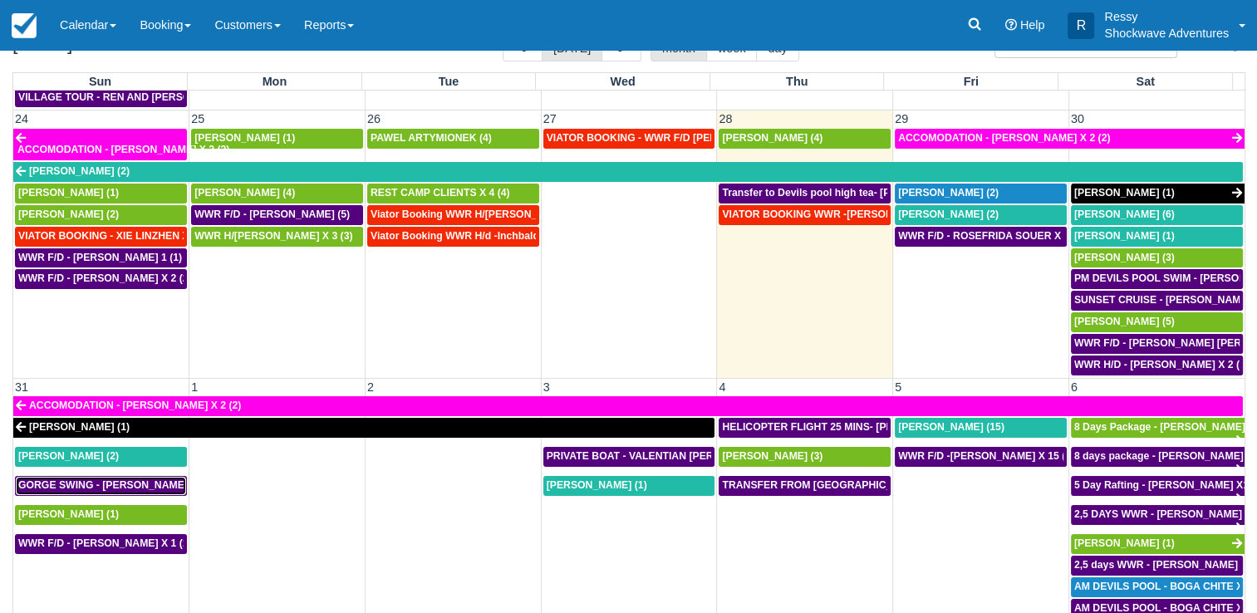
click at [47, 479] on span "GORGE SWING - Brad Sheer X 2 (2)" at bounding box center [119, 485] width 203 height 12
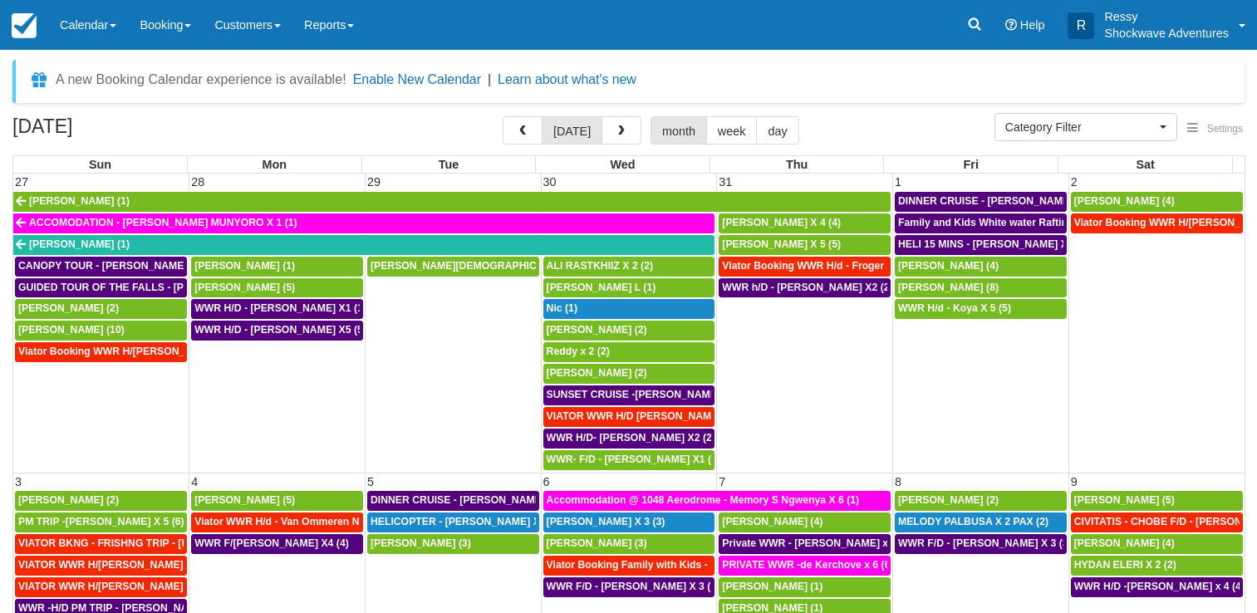
select select
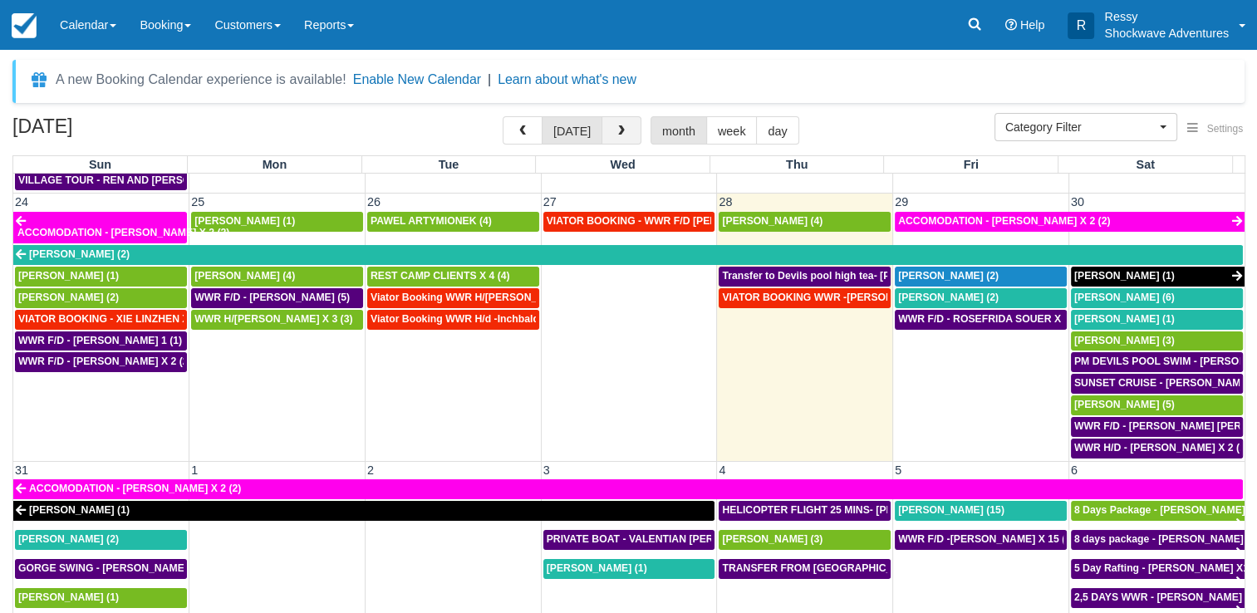
click at [616, 127] on span "button" at bounding box center [622, 131] width 12 height 12
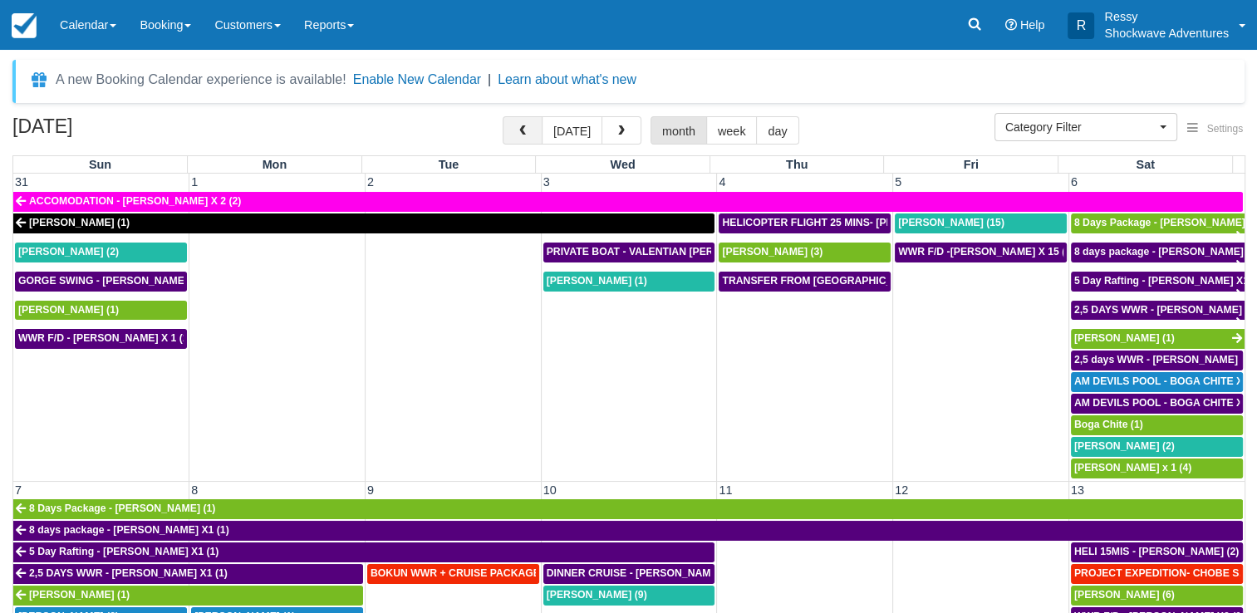
click at [519, 132] on button "button" at bounding box center [523, 130] width 40 height 28
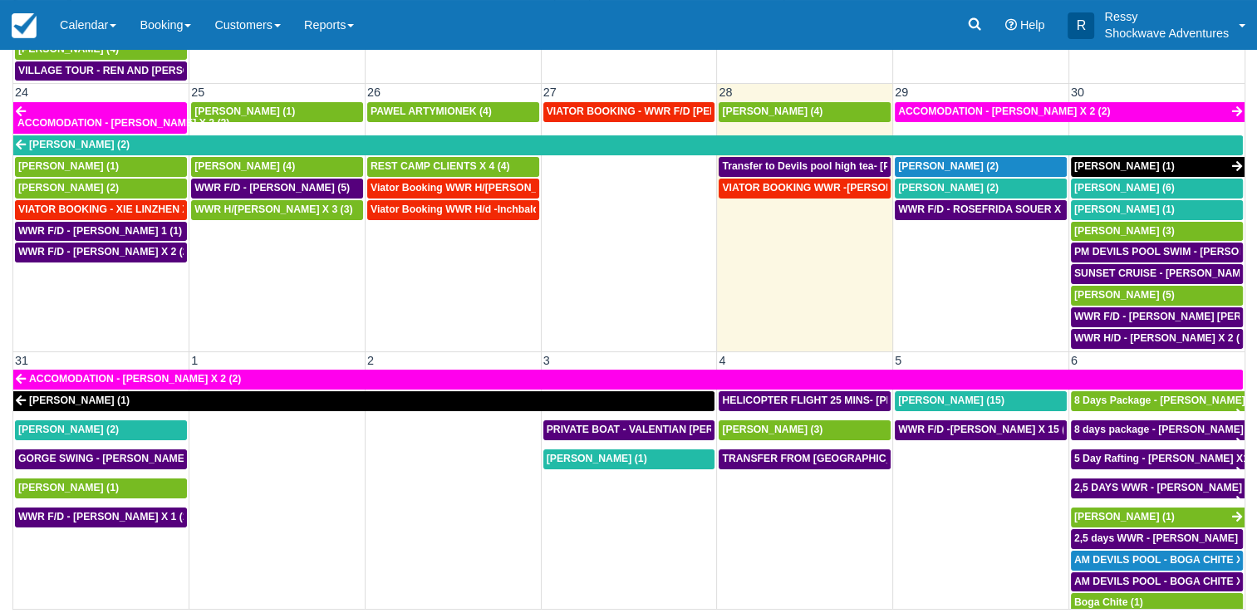
scroll to position [1114, 0]
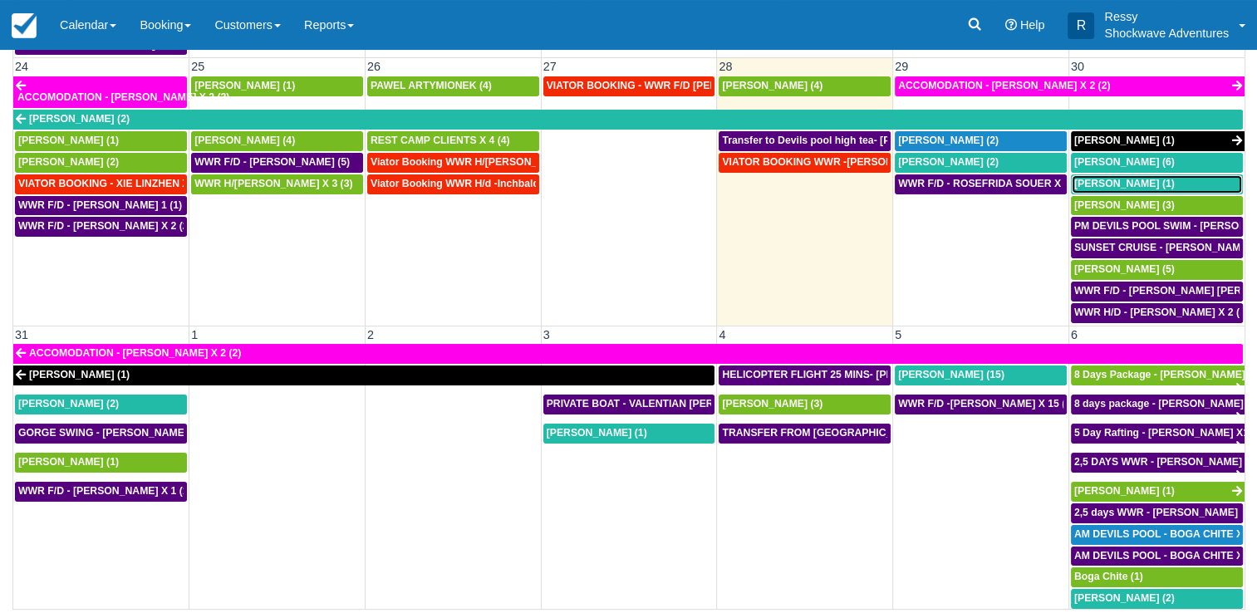
click at [1122, 178] on span "[PERSON_NAME] (1)" at bounding box center [1124, 184] width 101 height 12
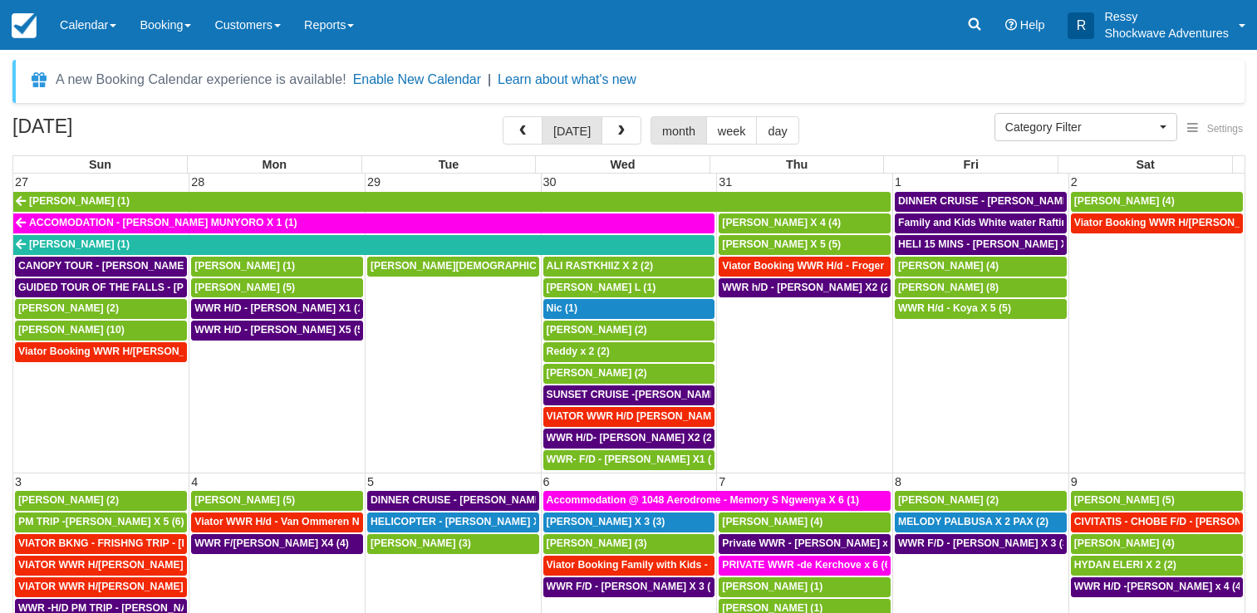
select select
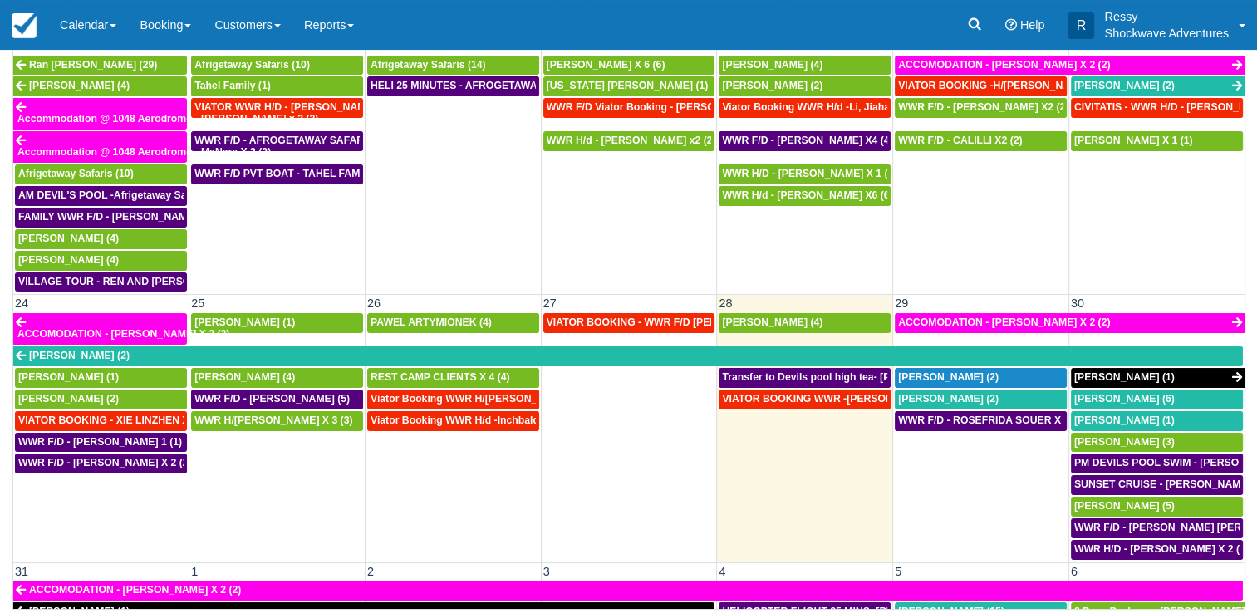
scroll to position [1031, 0]
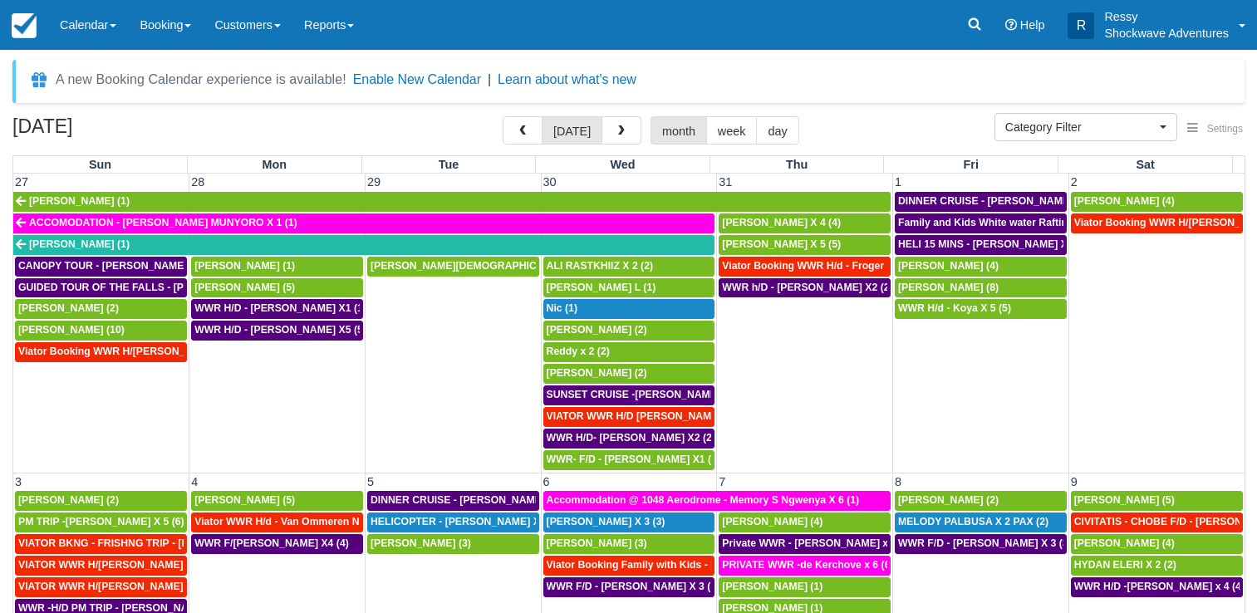
select select
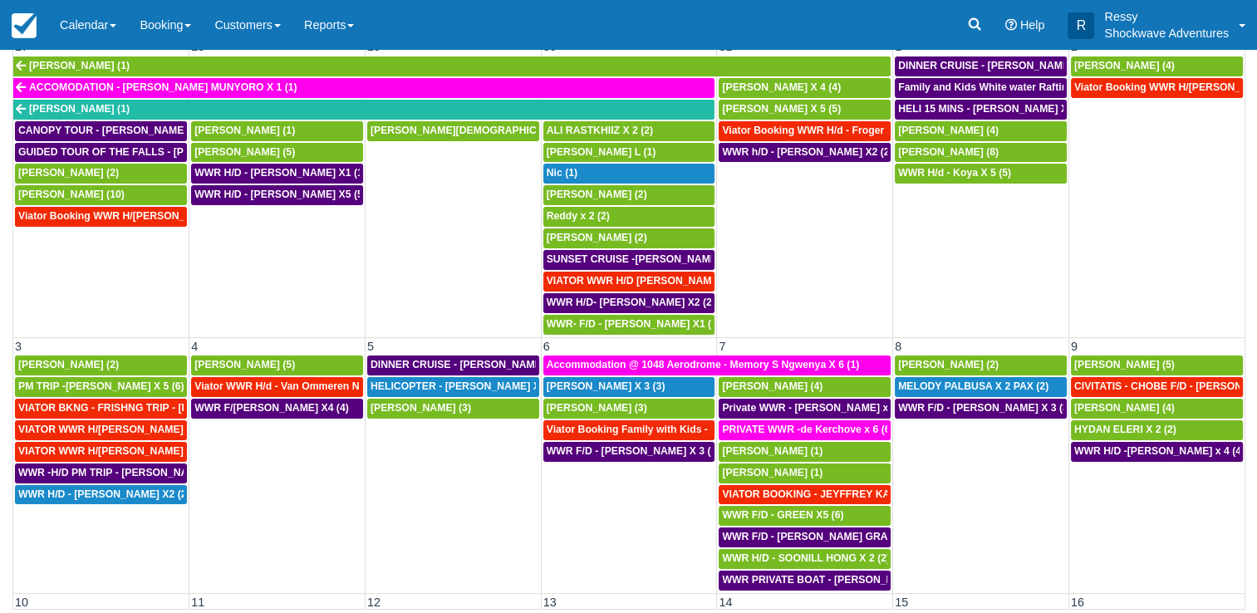
scroll to position [1031, 0]
